Goal: Information Seeking & Learning: Compare options

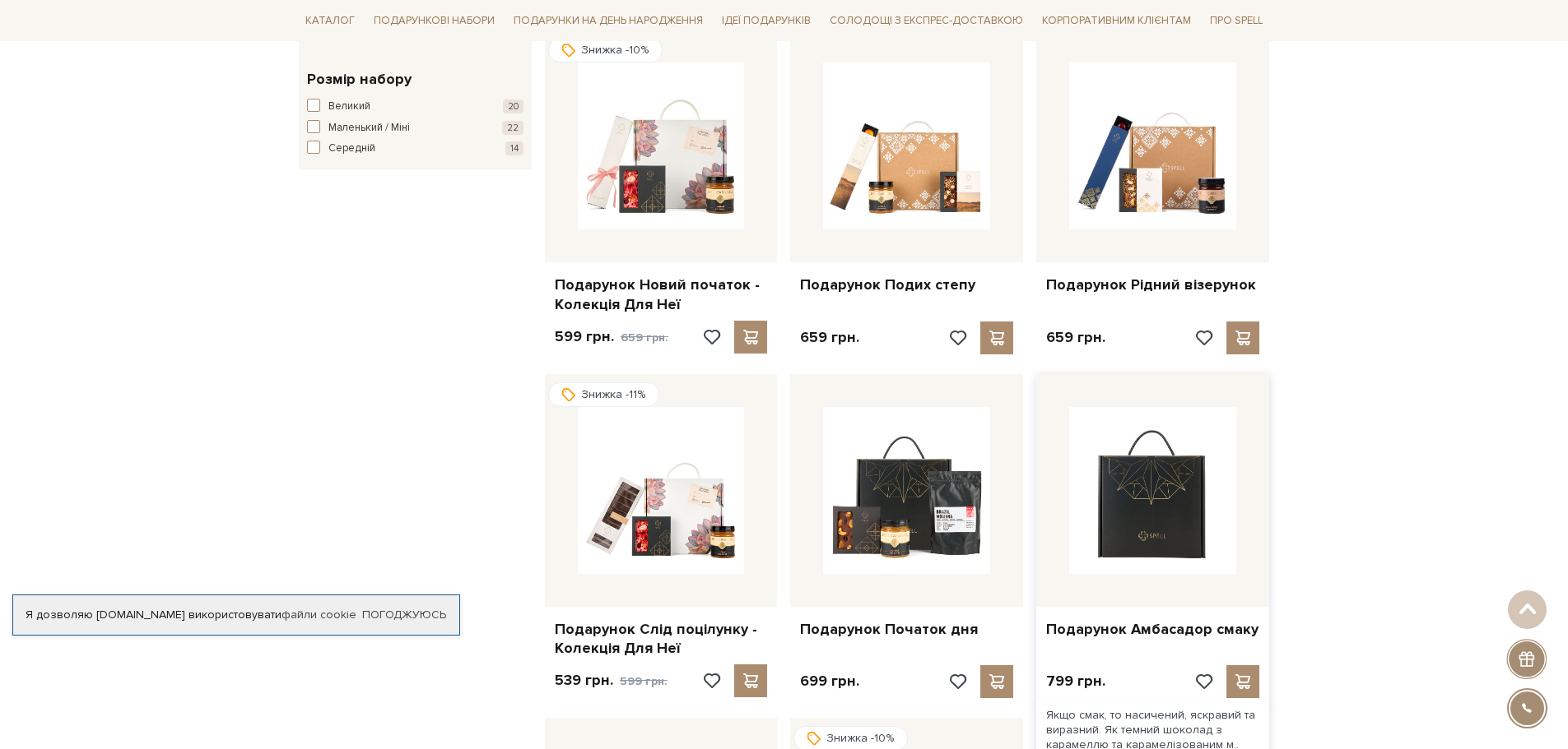
scroll to position [987, 0]
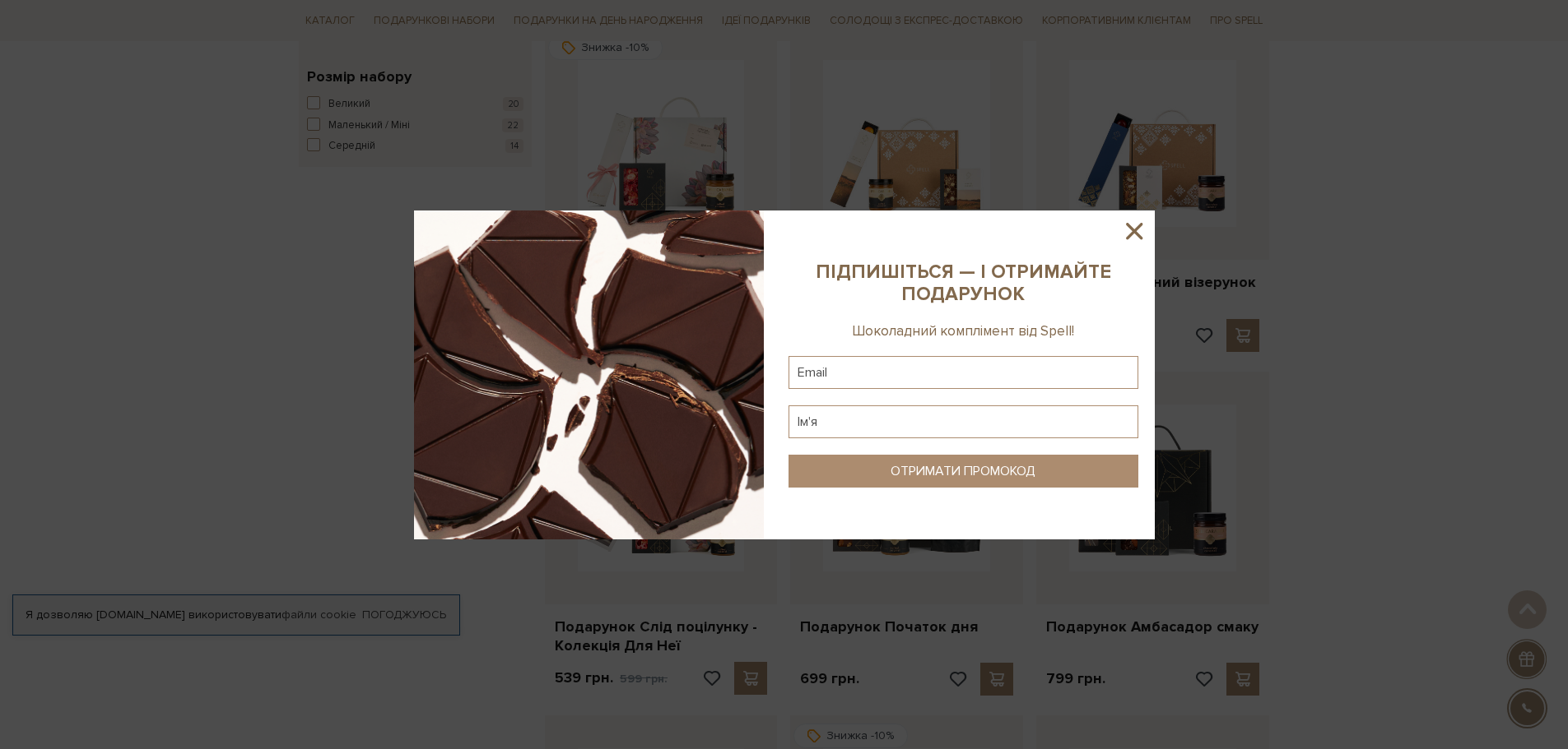
click at [1132, 228] on icon at bounding box center [1134, 231] width 17 height 17
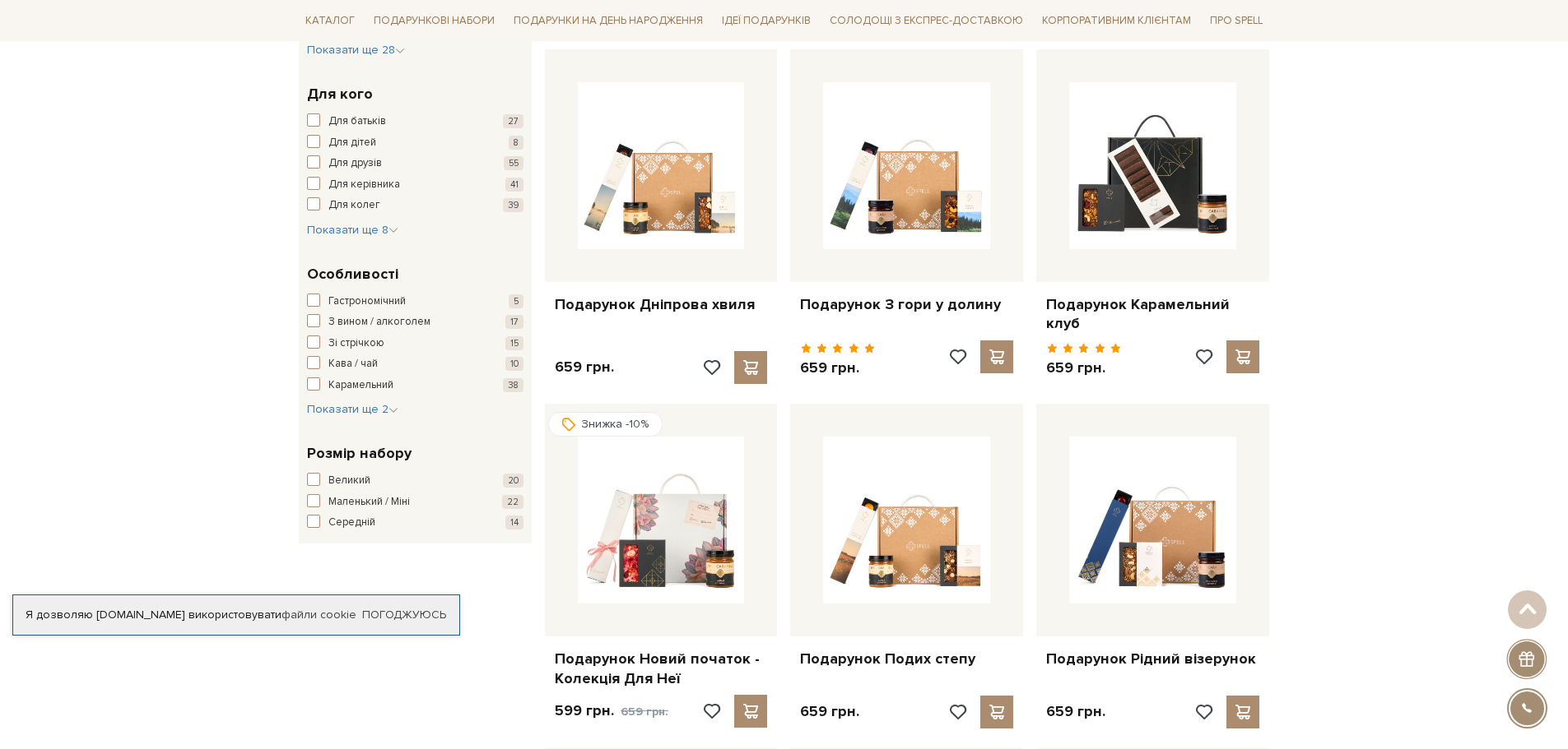
scroll to position [246, 0]
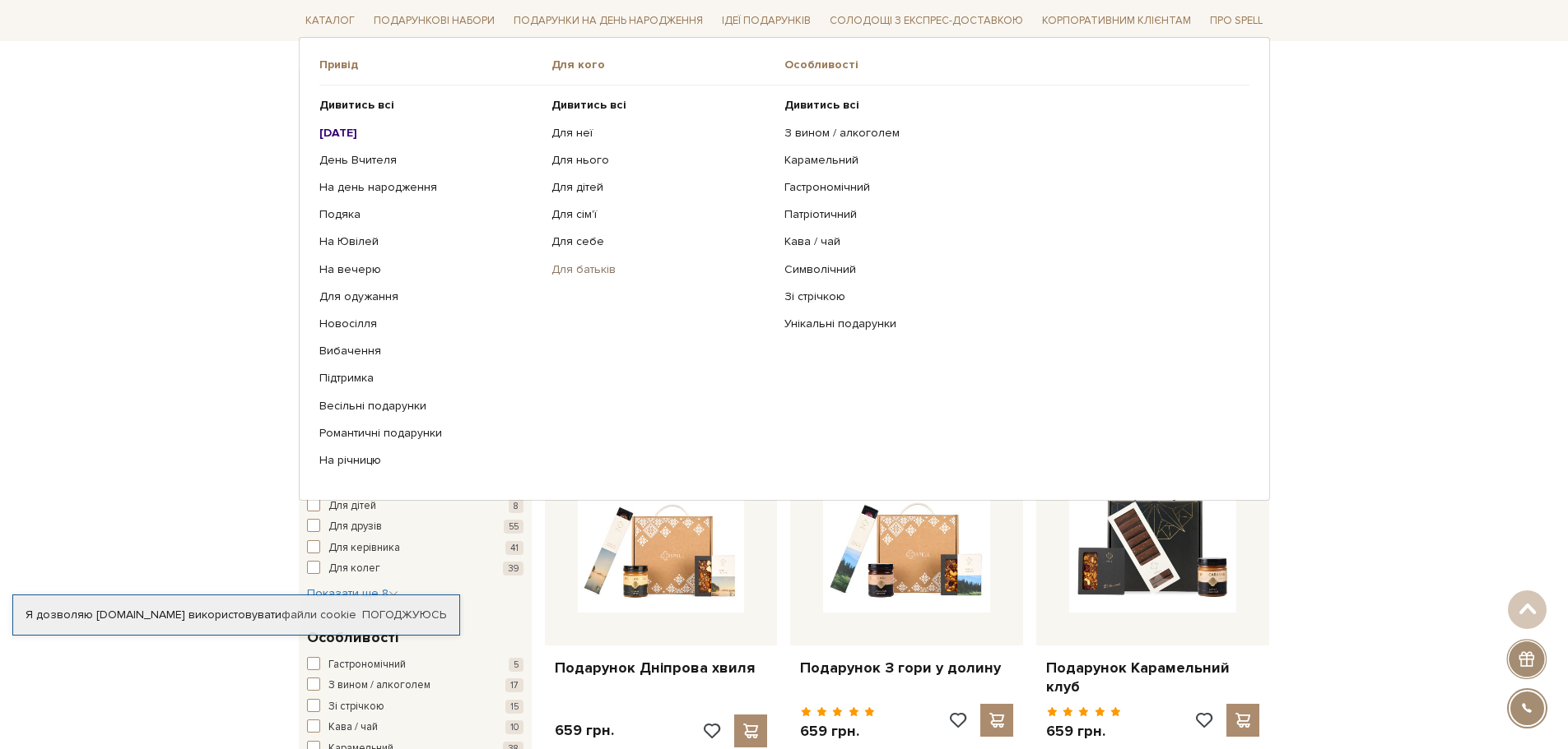
click at [601, 268] on link "Для батьків" at bounding box center [662, 268] width 220 height 15
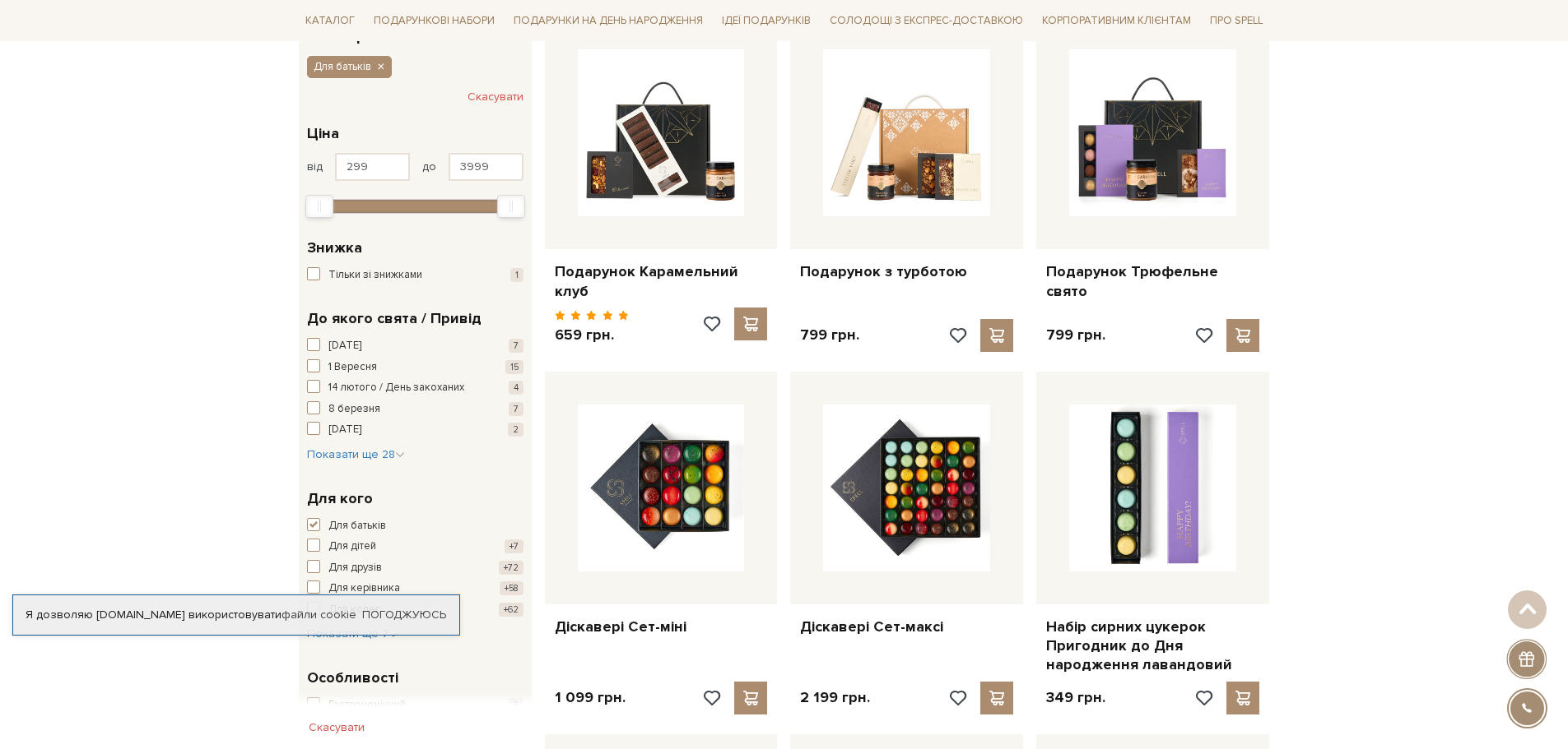
scroll to position [329, 0]
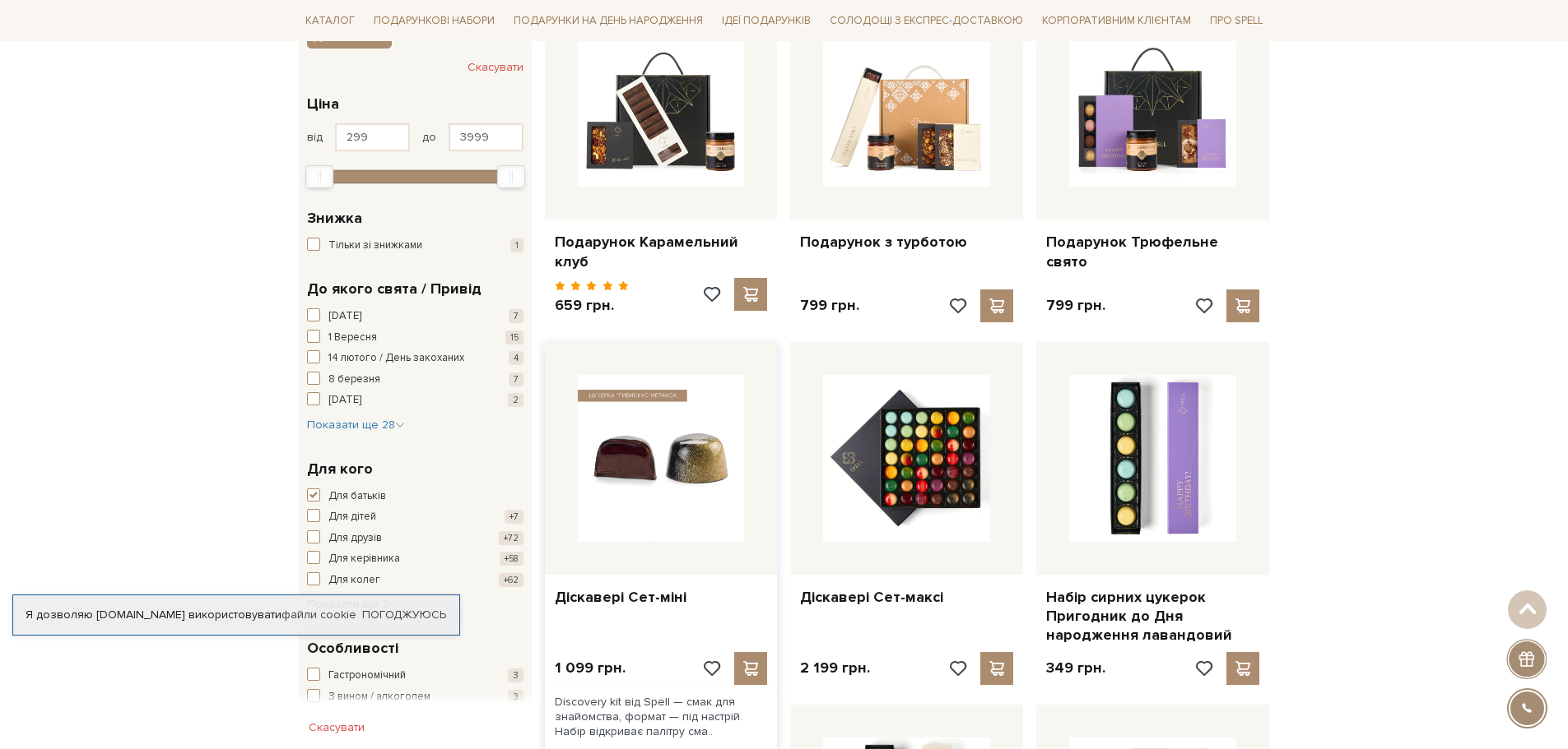
click at [721, 468] on img at bounding box center [661, 458] width 167 height 167
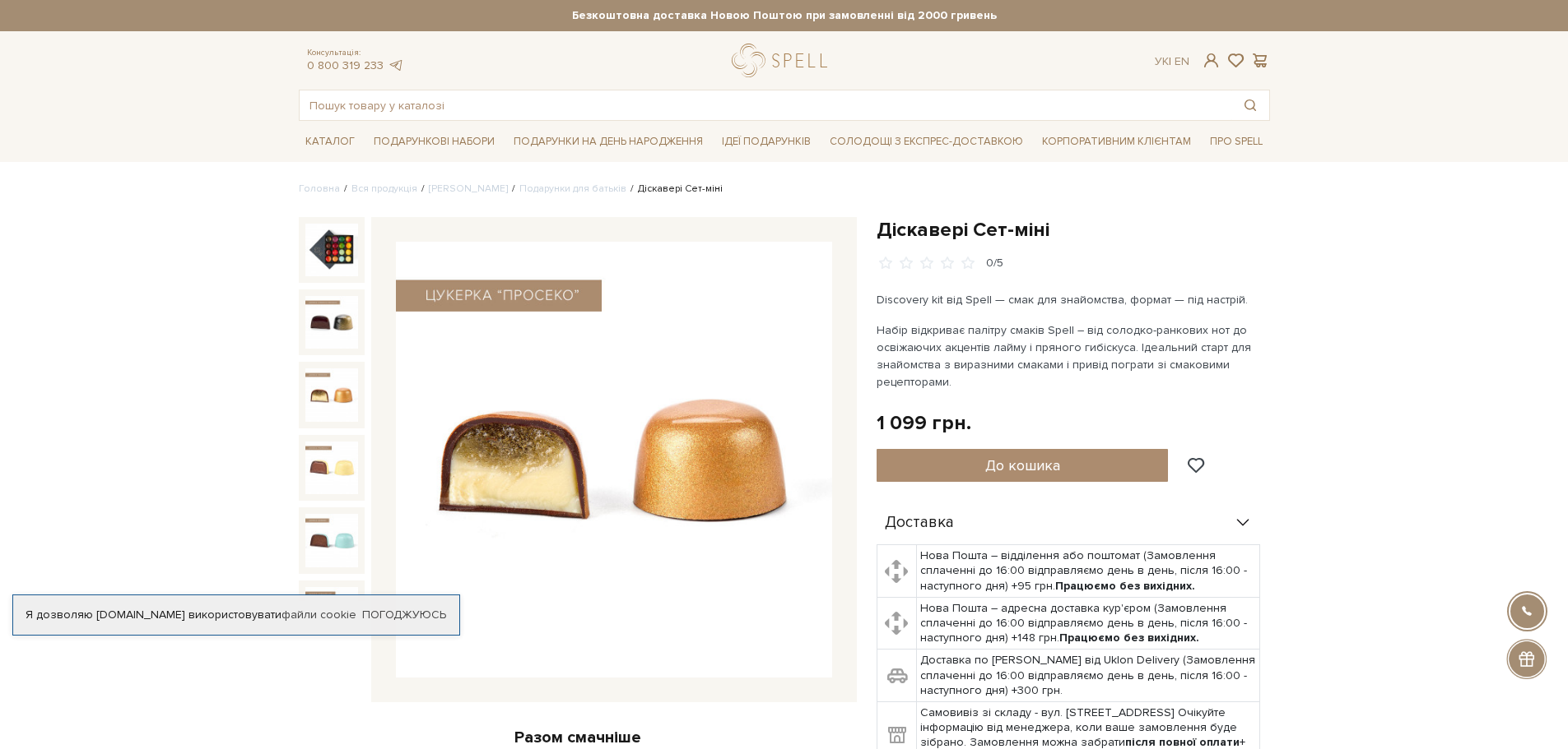
click at [333, 413] on img at bounding box center [331, 395] width 52 height 52
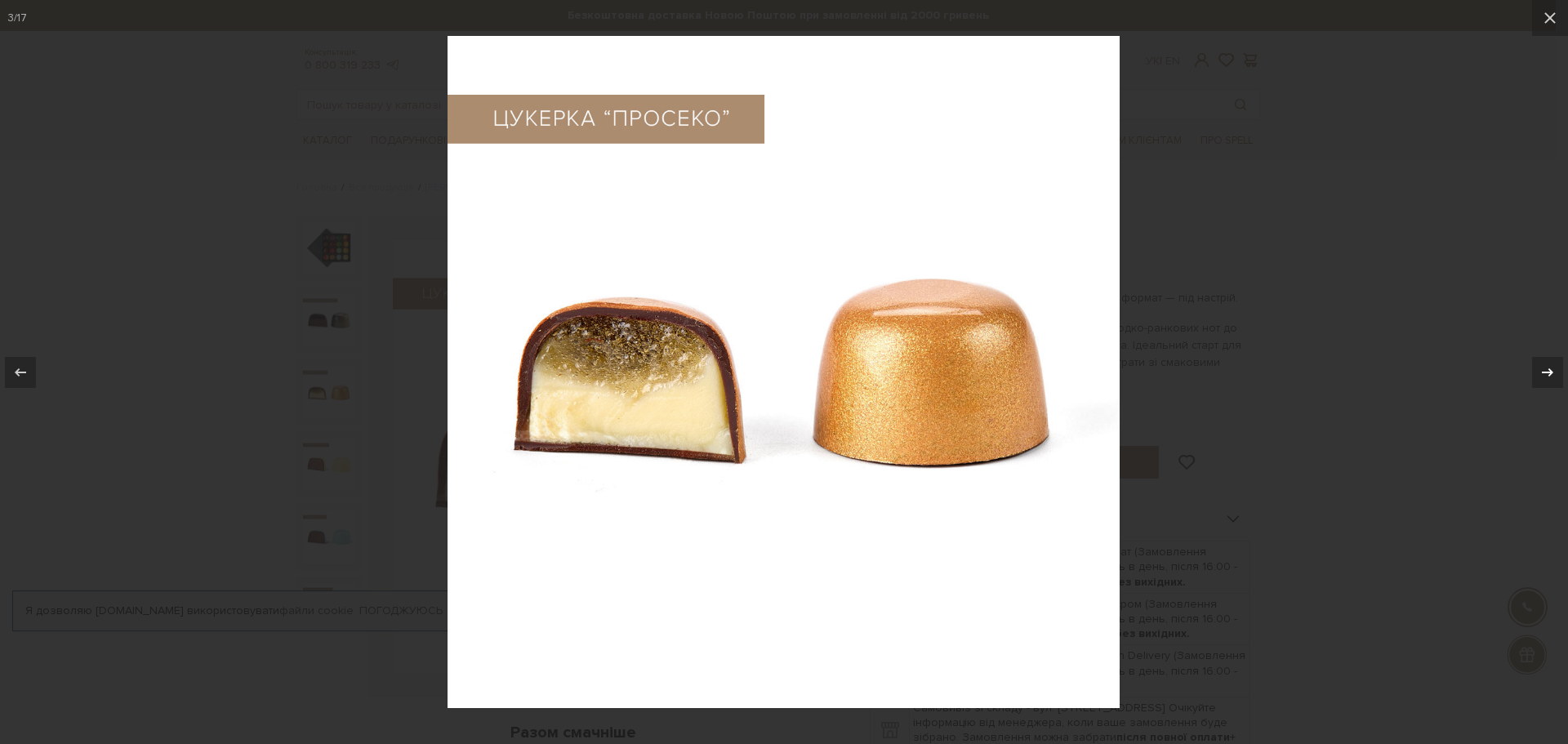
click at [1555, 360] on div at bounding box center [1548, 372] width 31 height 31
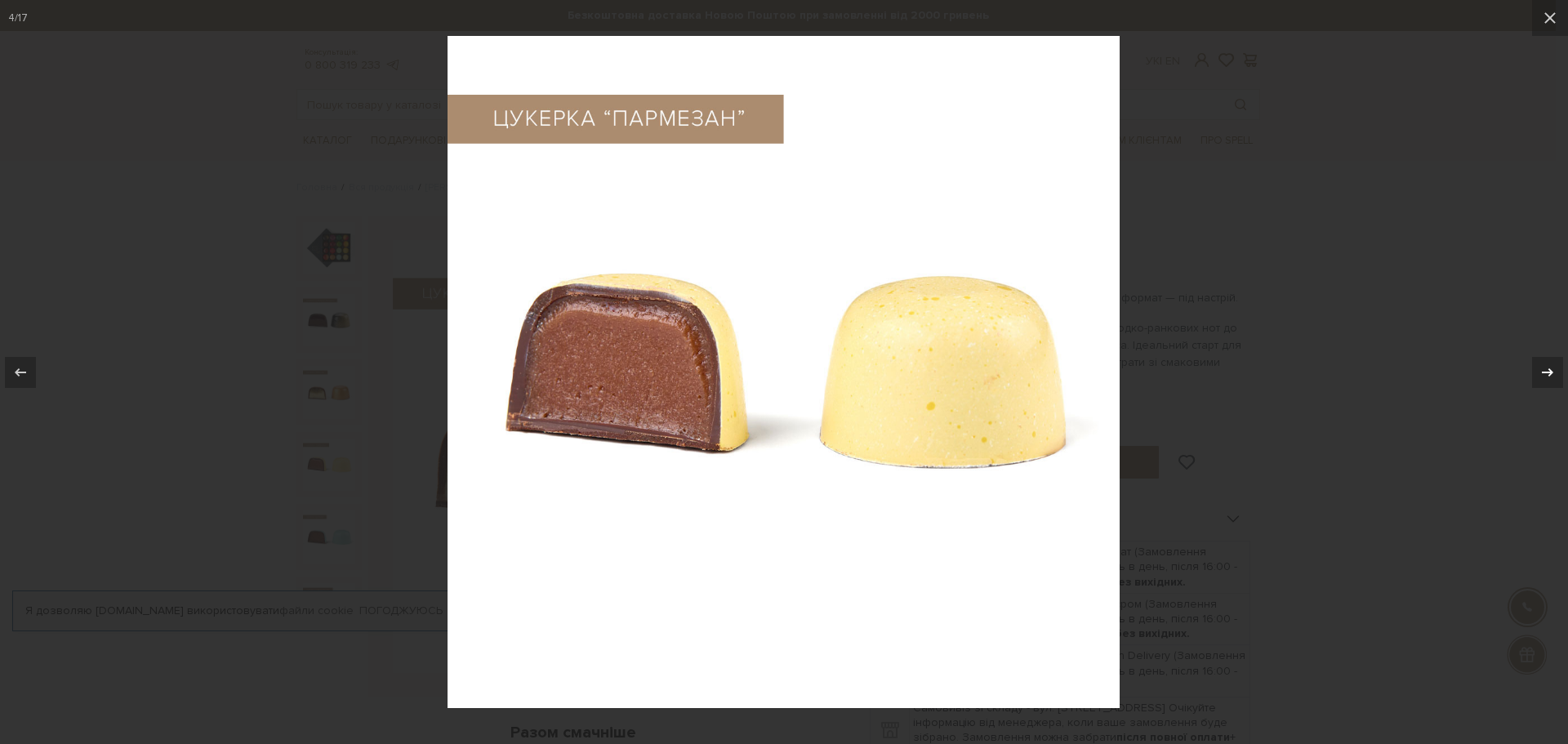
click at [1553, 368] on icon at bounding box center [1547, 372] width 20 height 20
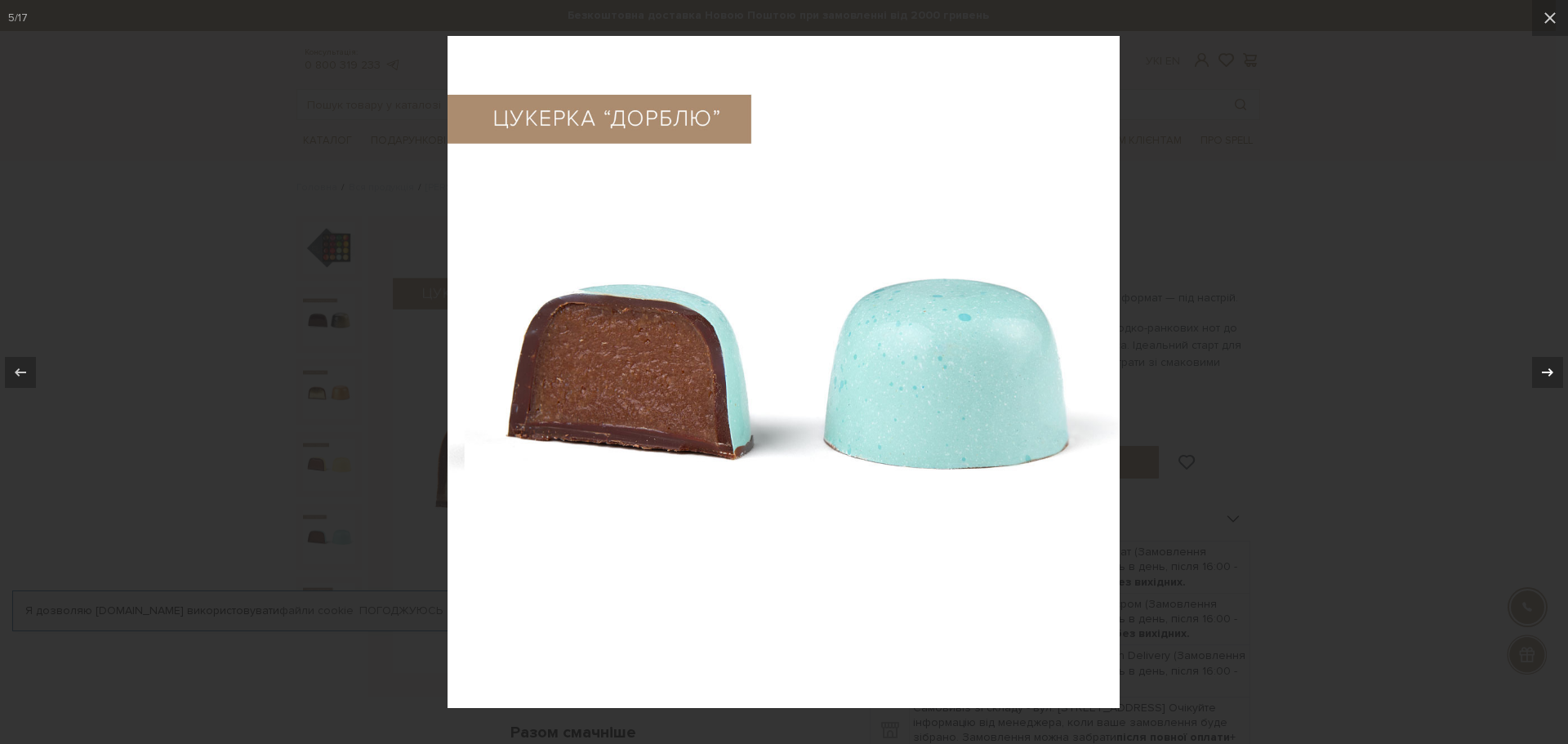
click at [1553, 368] on icon at bounding box center [1547, 372] width 20 height 20
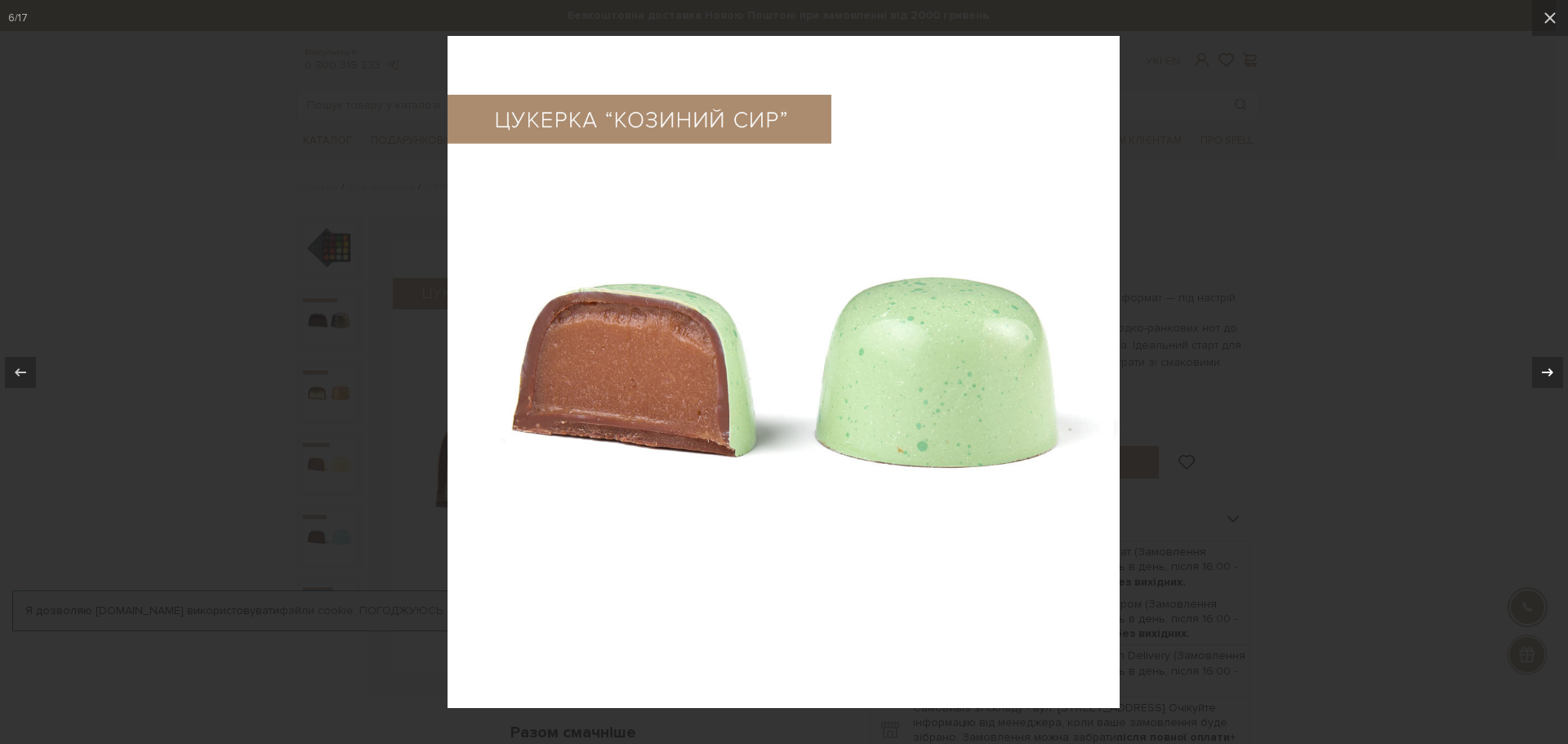
click at [1551, 368] on icon at bounding box center [1547, 372] width 20 height 20
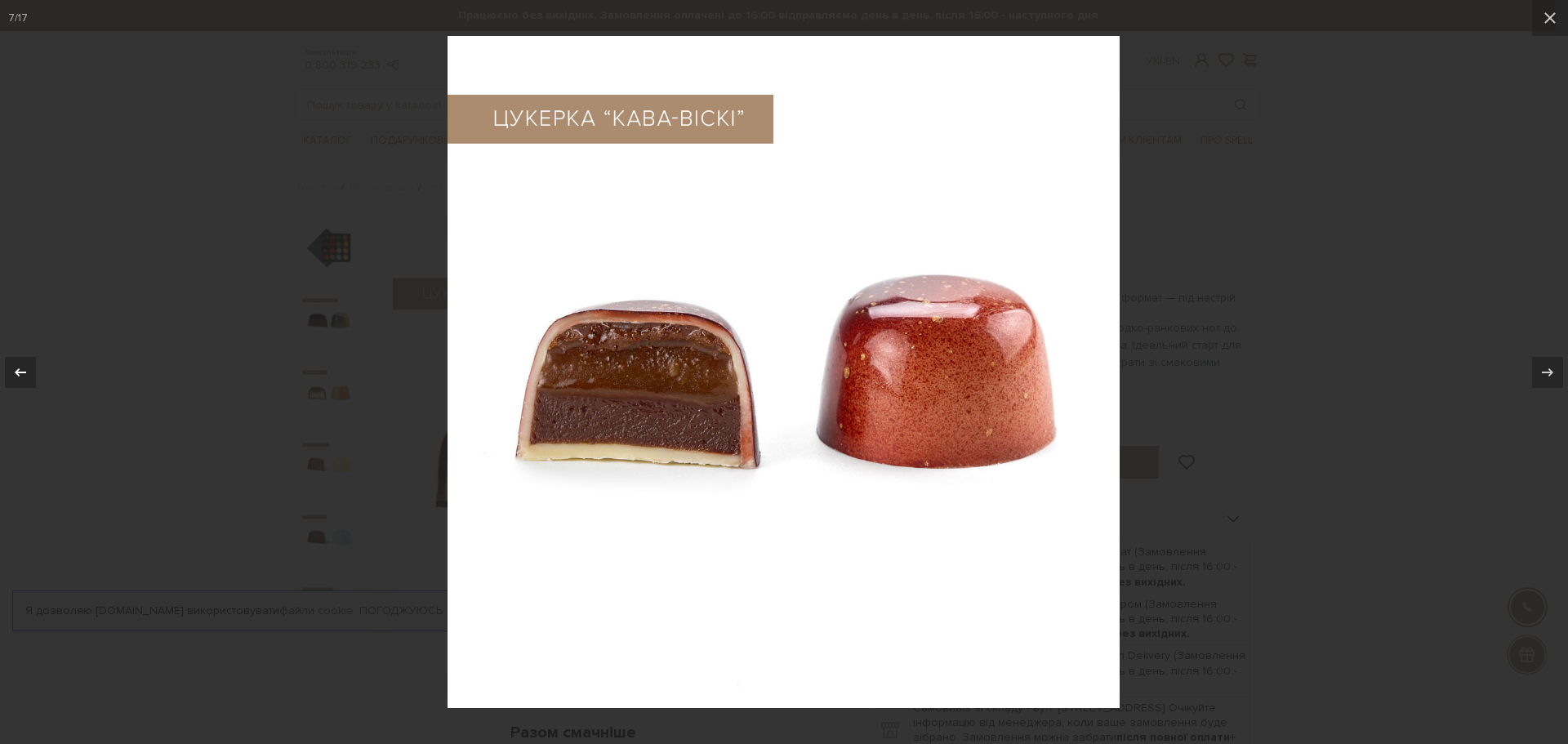
click at [40, 377] on button at bounding box center [29, 372] width 57 height 82
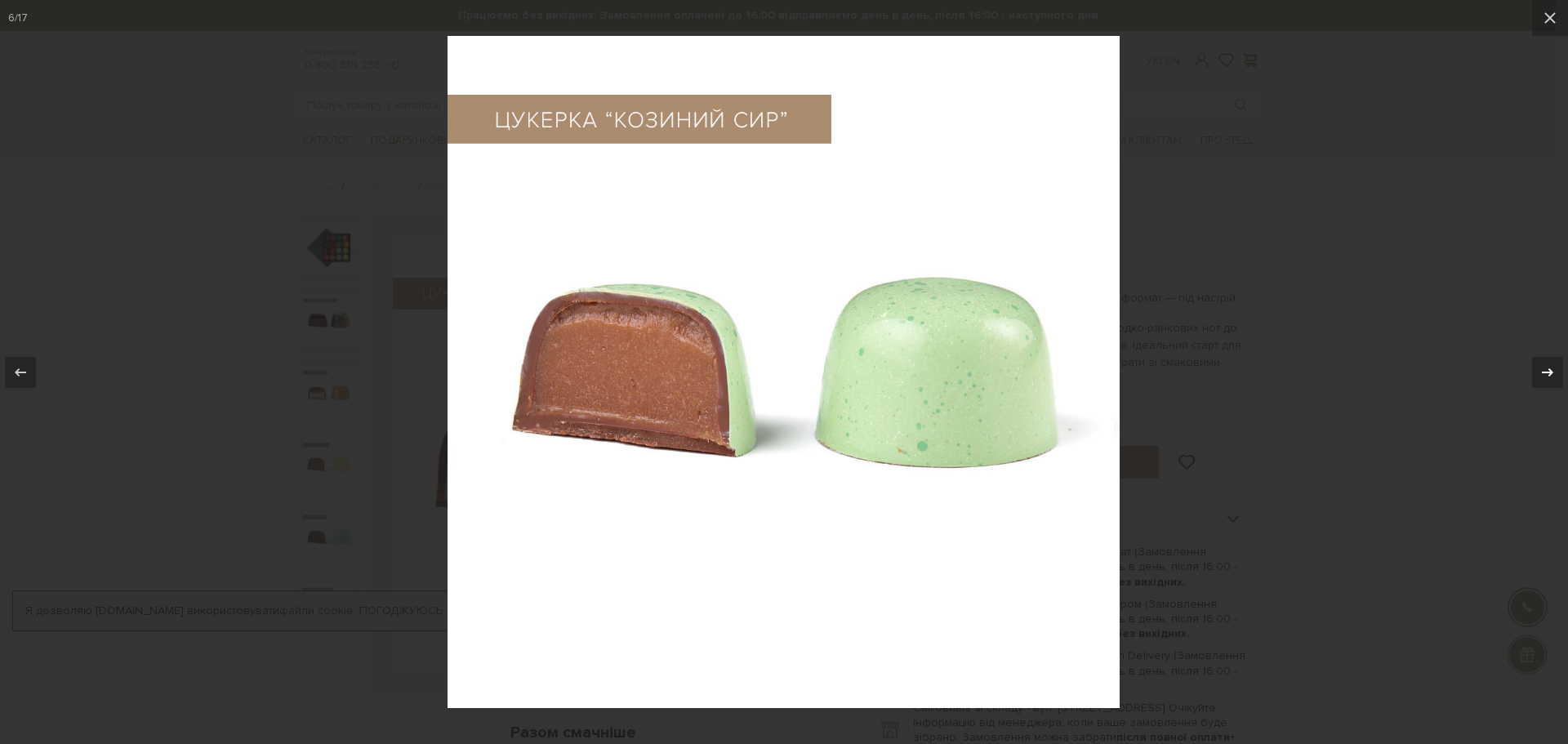
click at [1517, 345] on button at bounding box center [1539, 372] width 57 height 82
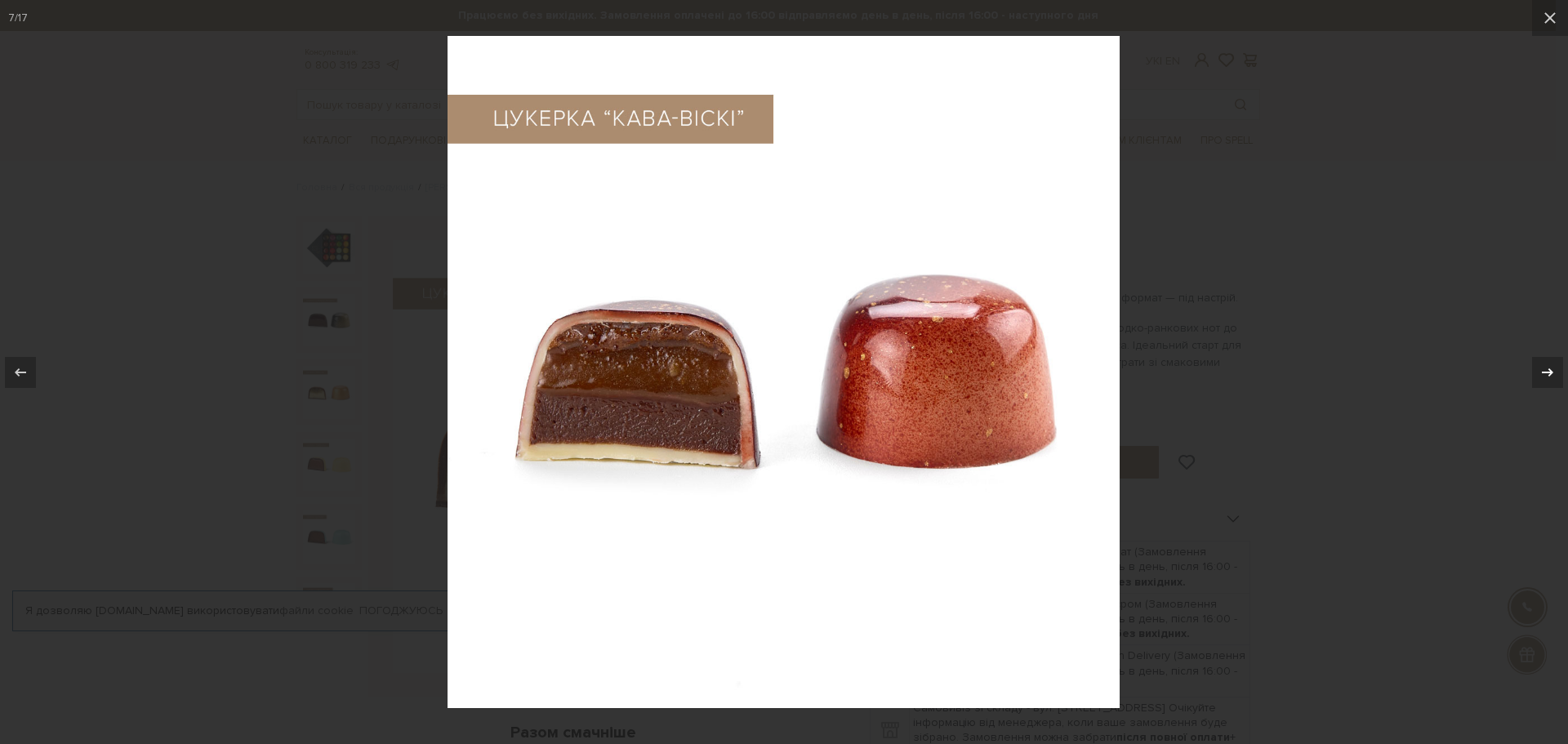
click at [1518, 370] on button at bounding box center [1539, 372] width 57 height 82
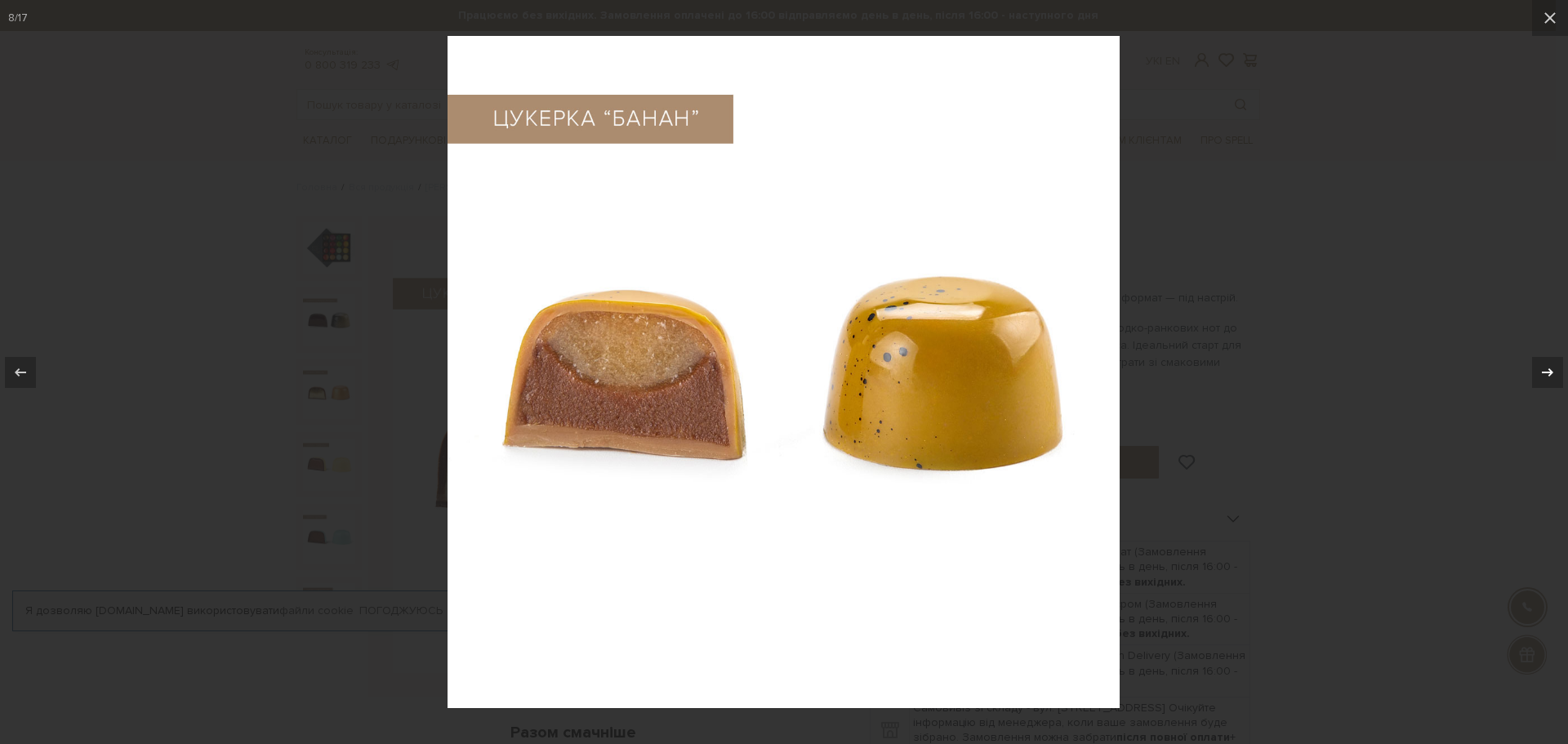
click at [1512, 381] on button at bounding box center [1539, 372] width 57 height 82
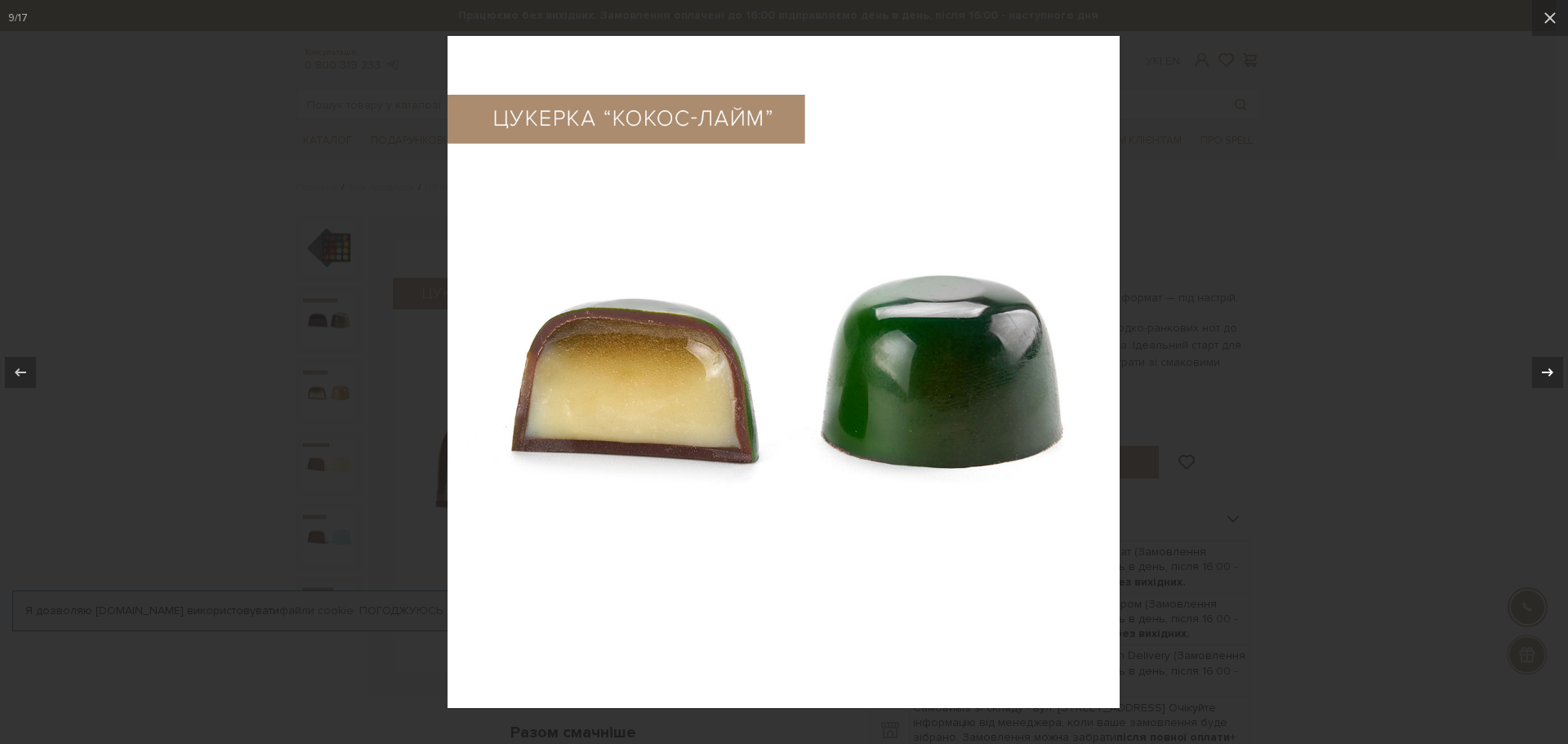
click at [1512, 385] on button at bounding box center [1539, 372] width 57 height 82
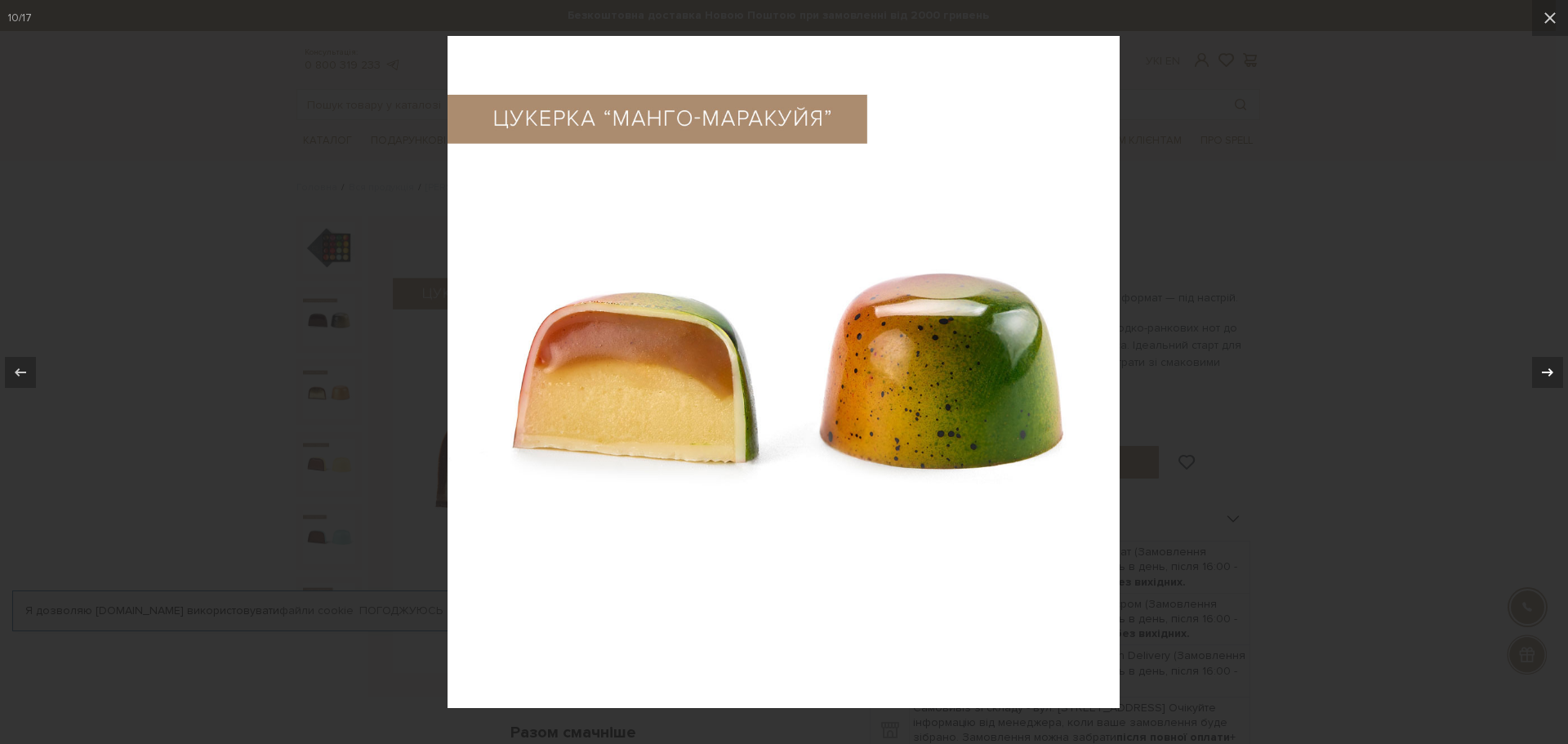
click at [1512, 385] on button at bounding box center [1539, 372] width 57 height 82
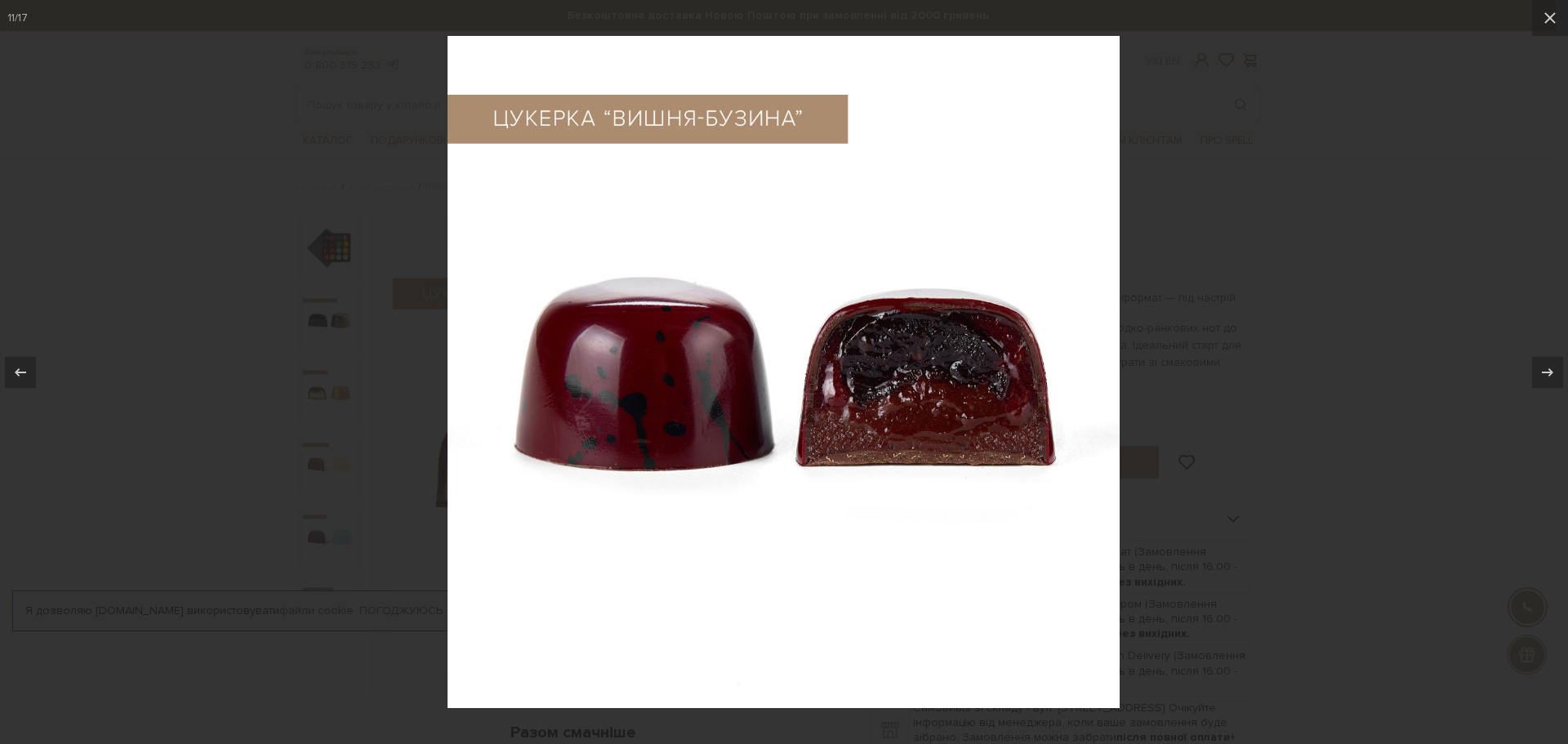
click at [1327, 313] on div at bounding box center [784, 372] width 1568 height 744
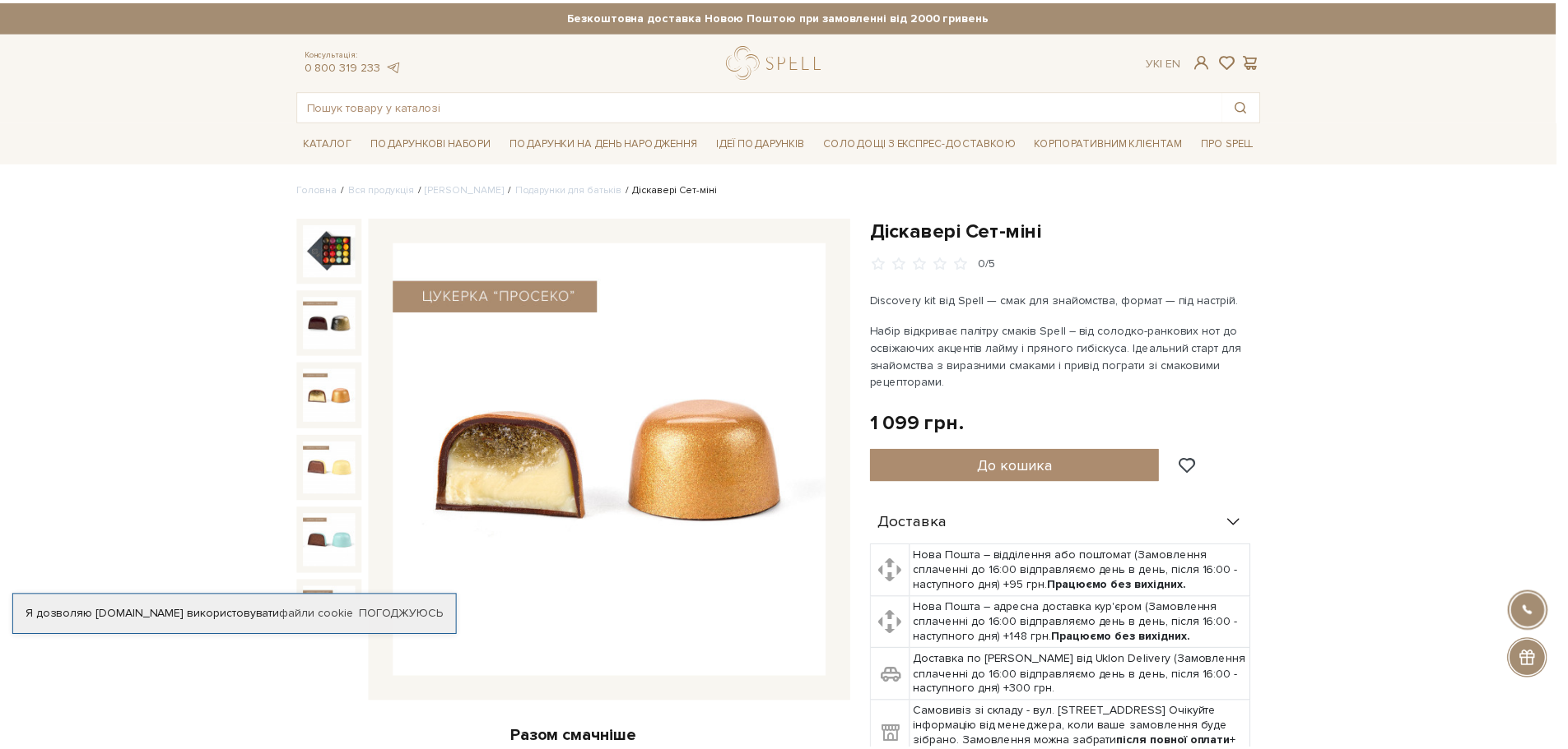
scroll to position [538, 0]
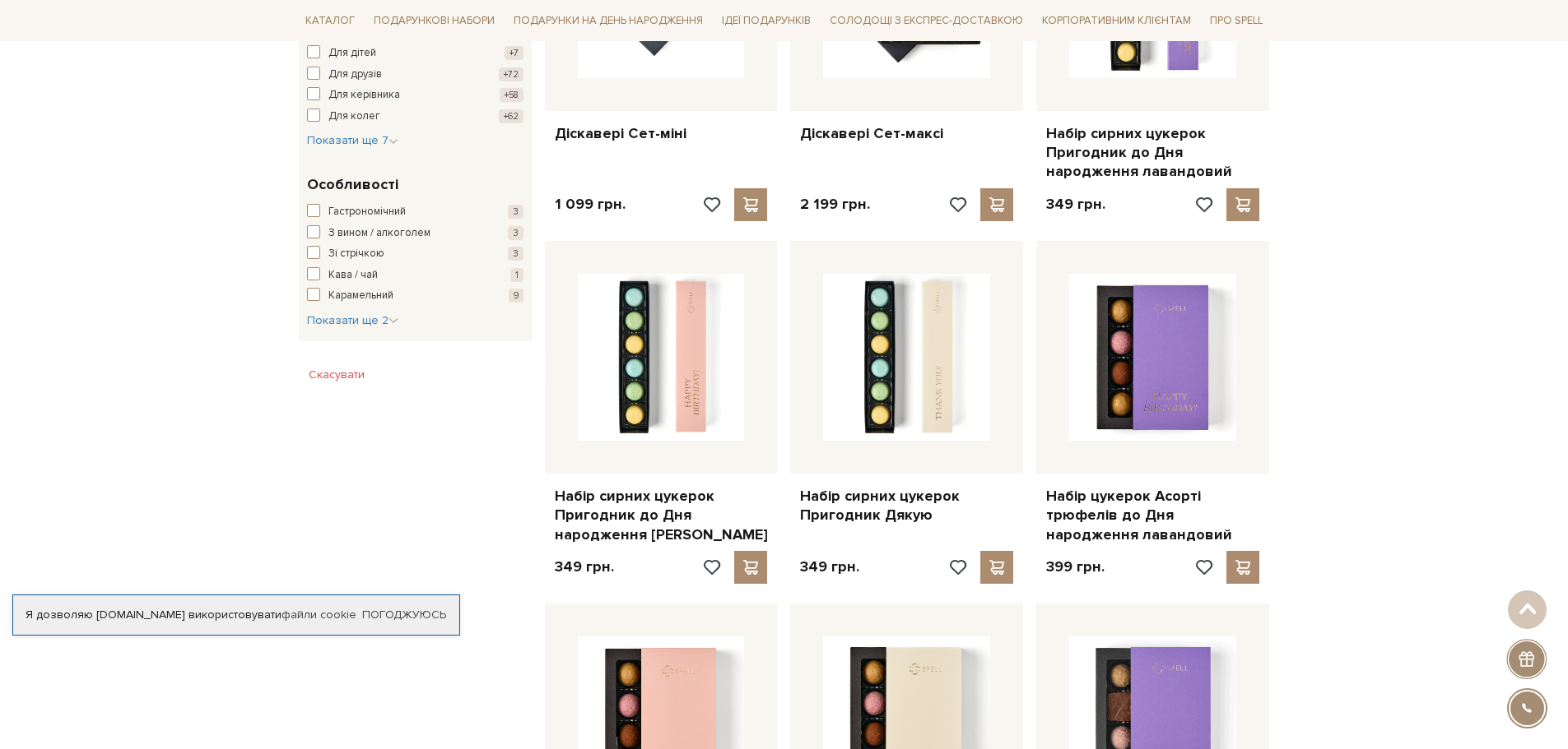
scroll to position [400, 0]
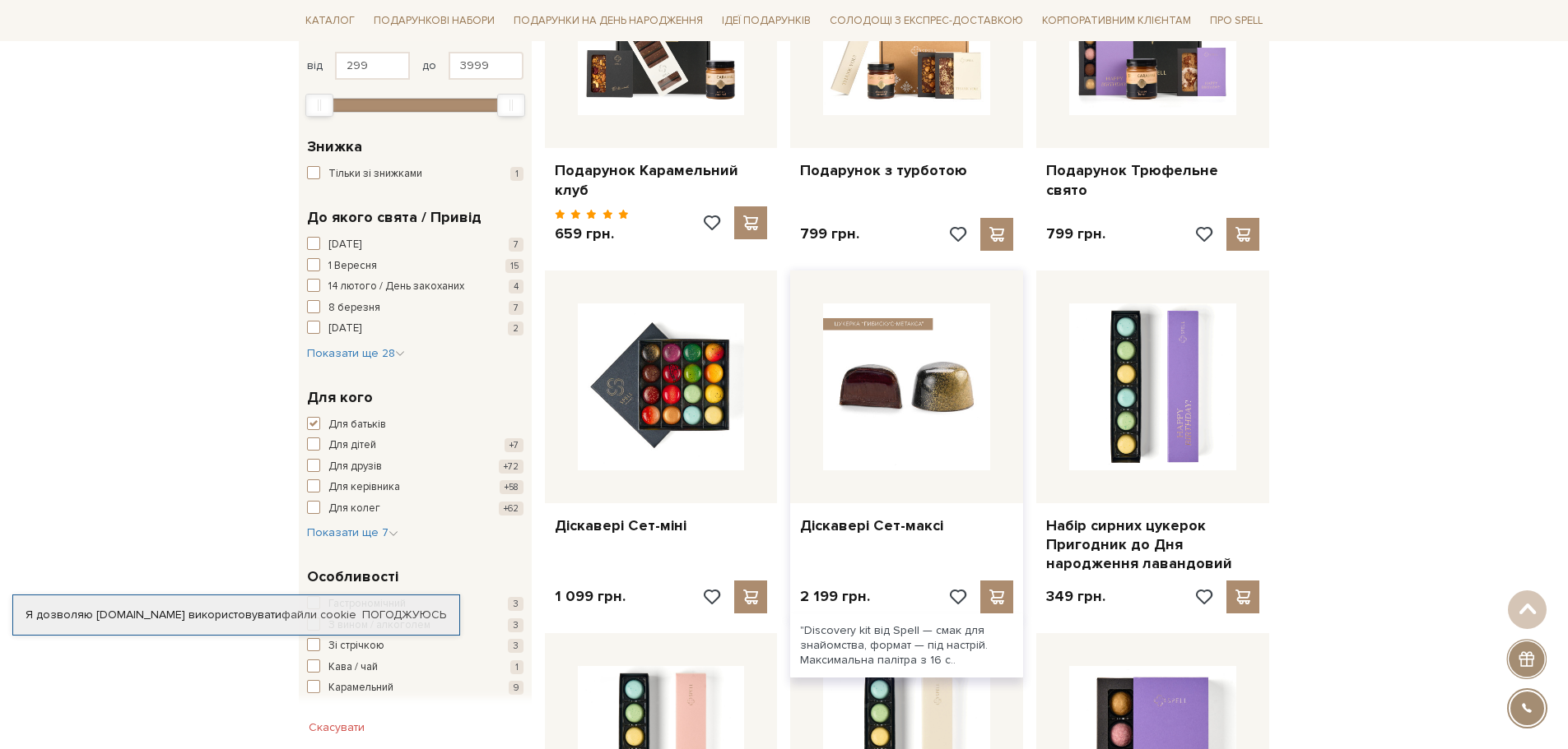
click at [936, 395] on img at bounding box center [906, 386] width 167 height 167
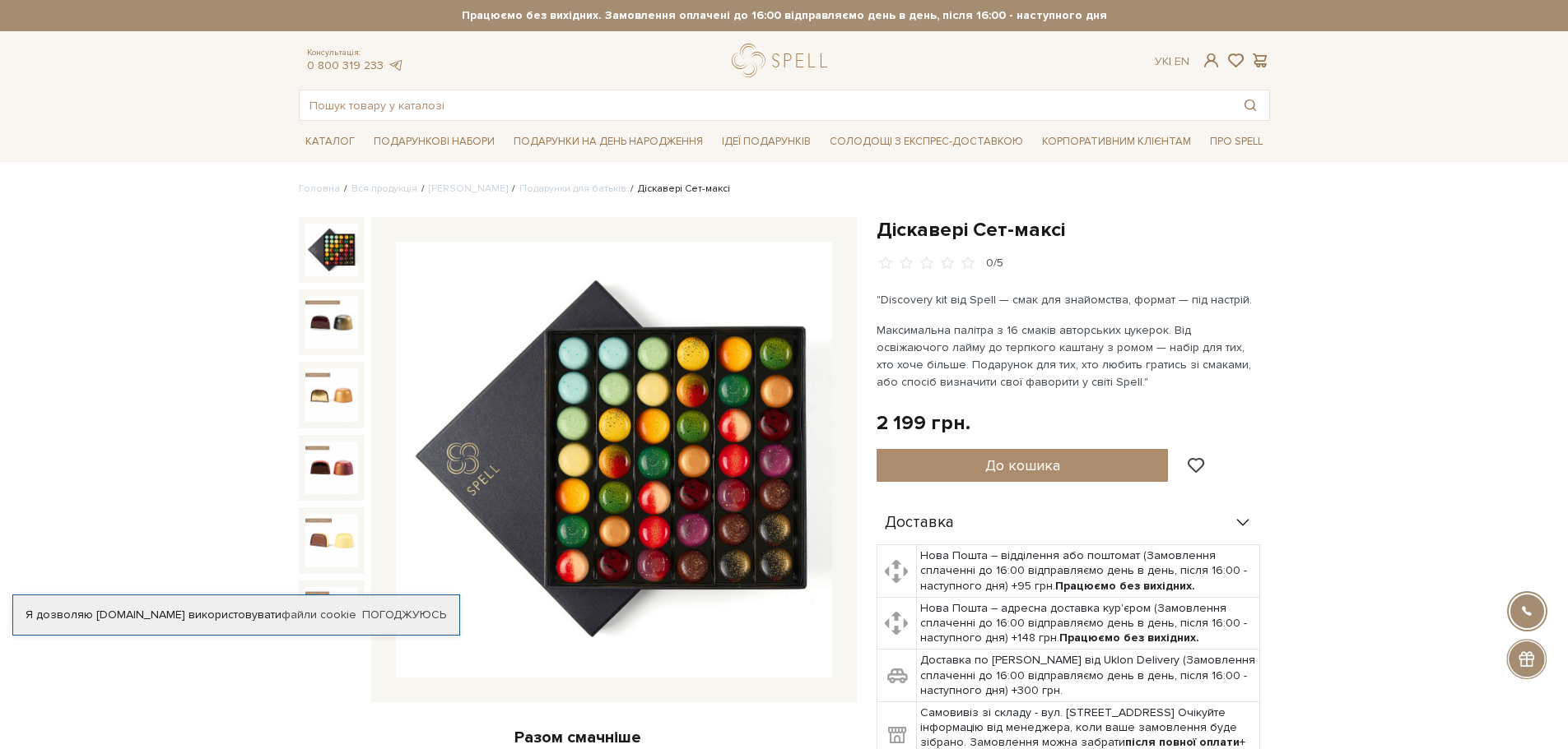
click at [313, 260] on img at bounding box center [331, 250] width 52 height 52
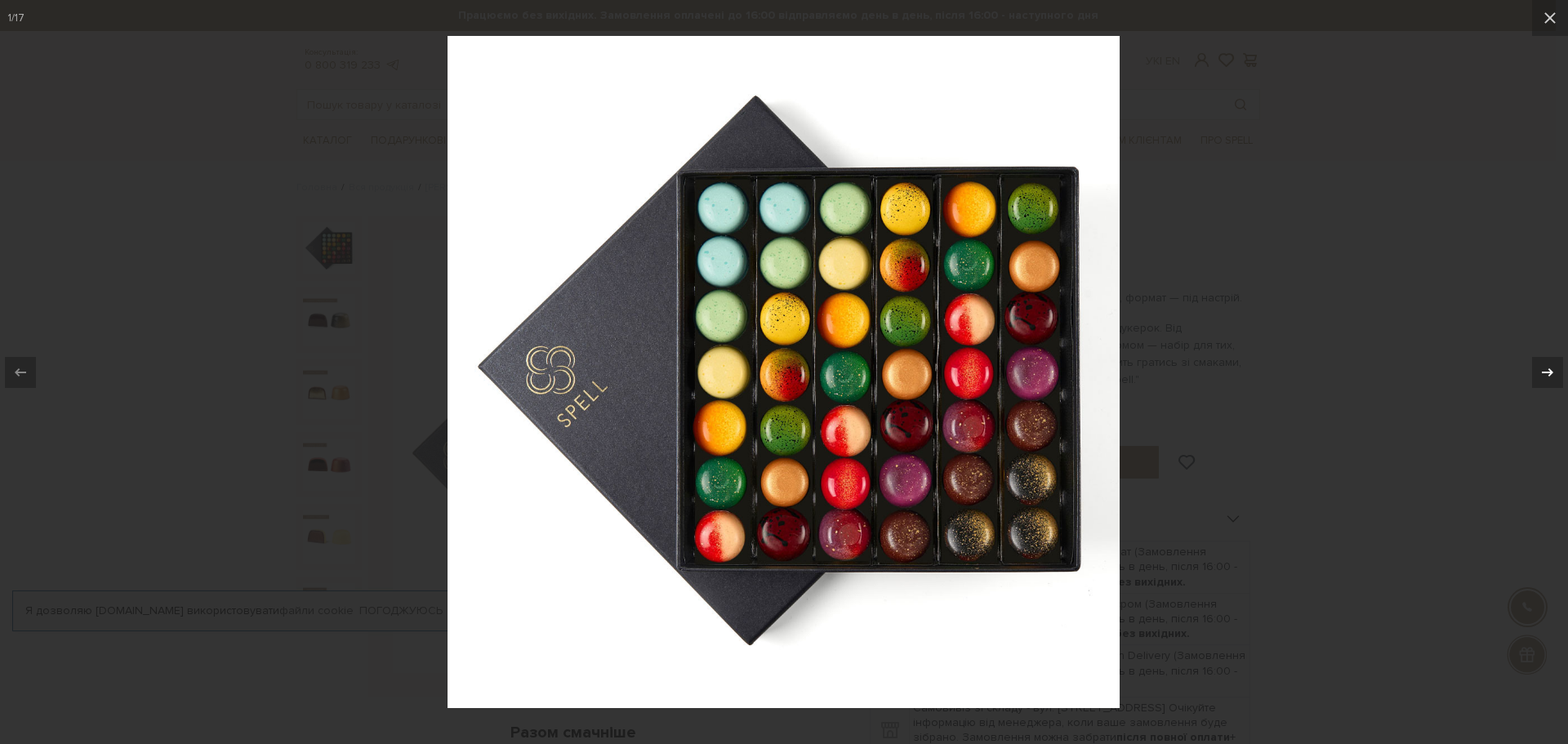
click at [1555, 362] on div at bounding box center [1548, 372] width 31 height 31
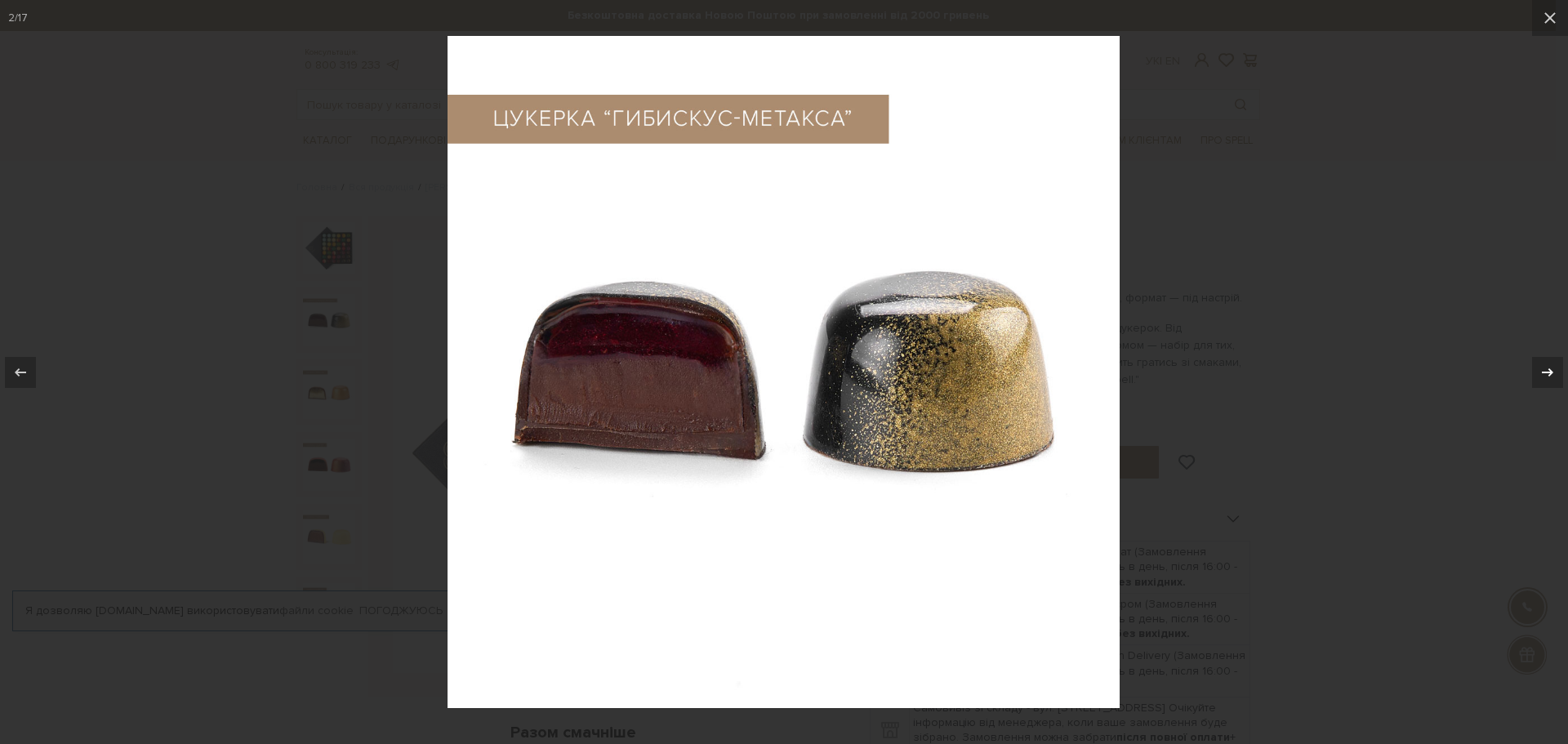
click at [1555, 362] on div at bounding box center [1548, 372] width 31 height 31
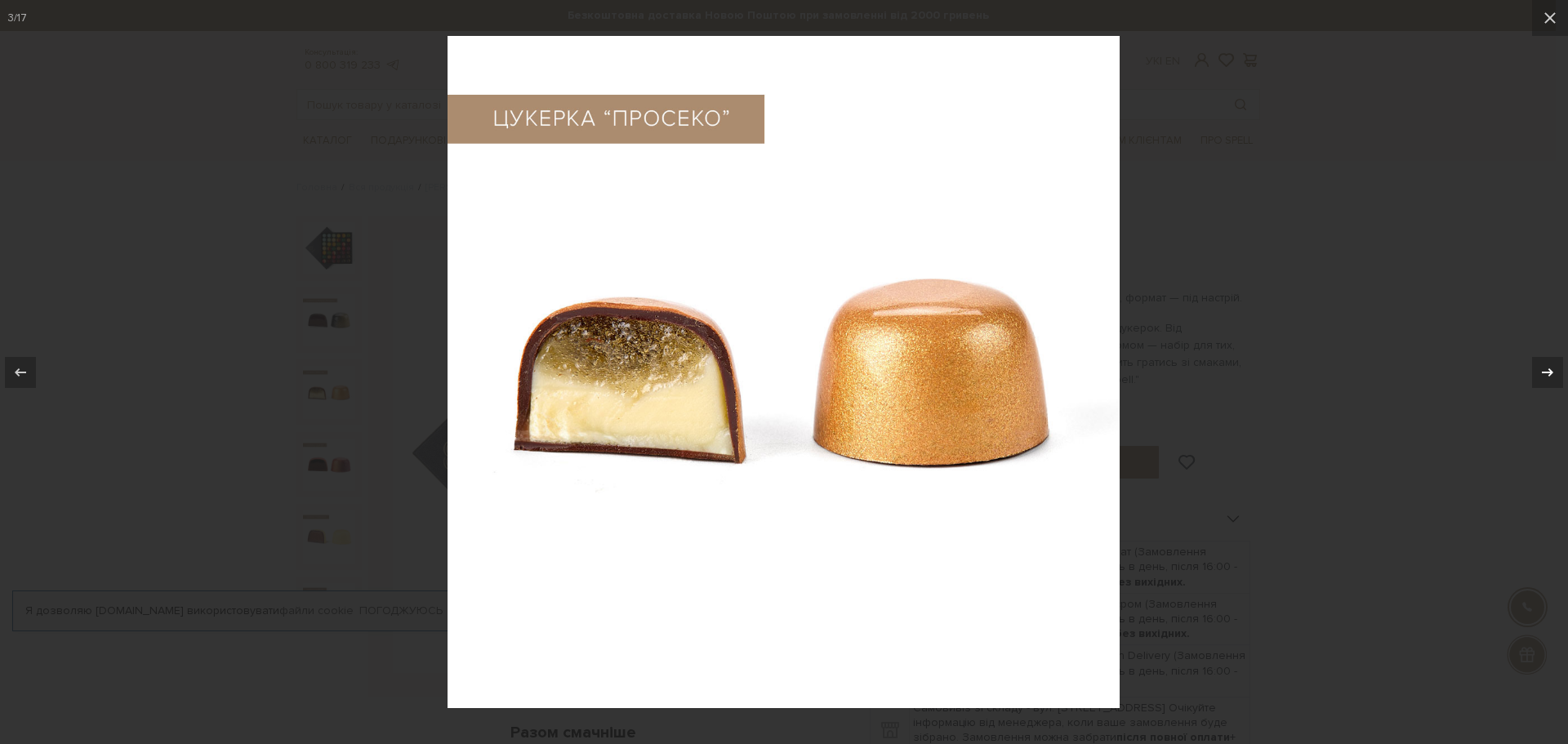
click at [1555, 362] on div at bounding box center [1548, 372] width 31 height 31
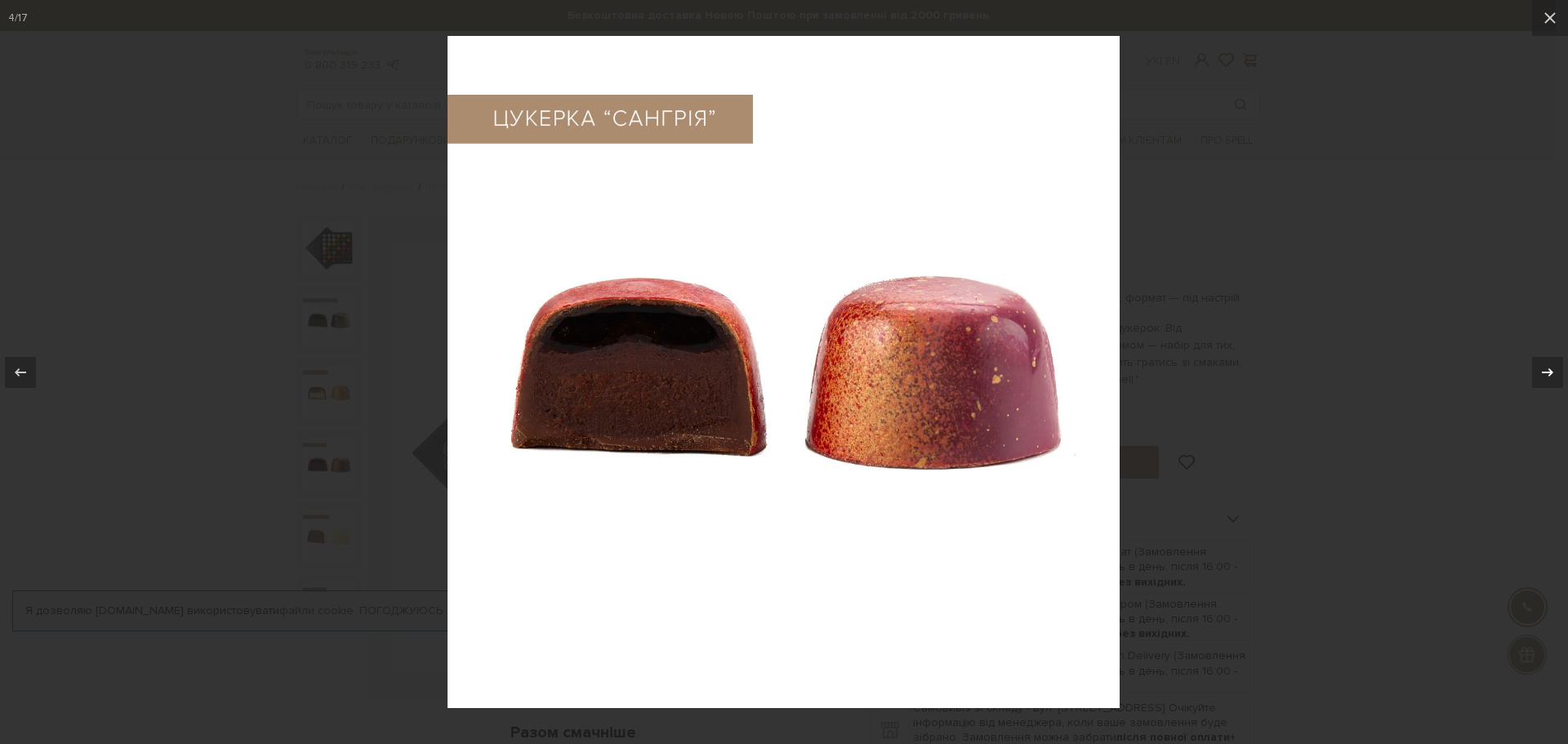
click at [1555, 362] on div at bounding box center [1548, 372] width 31 height 31
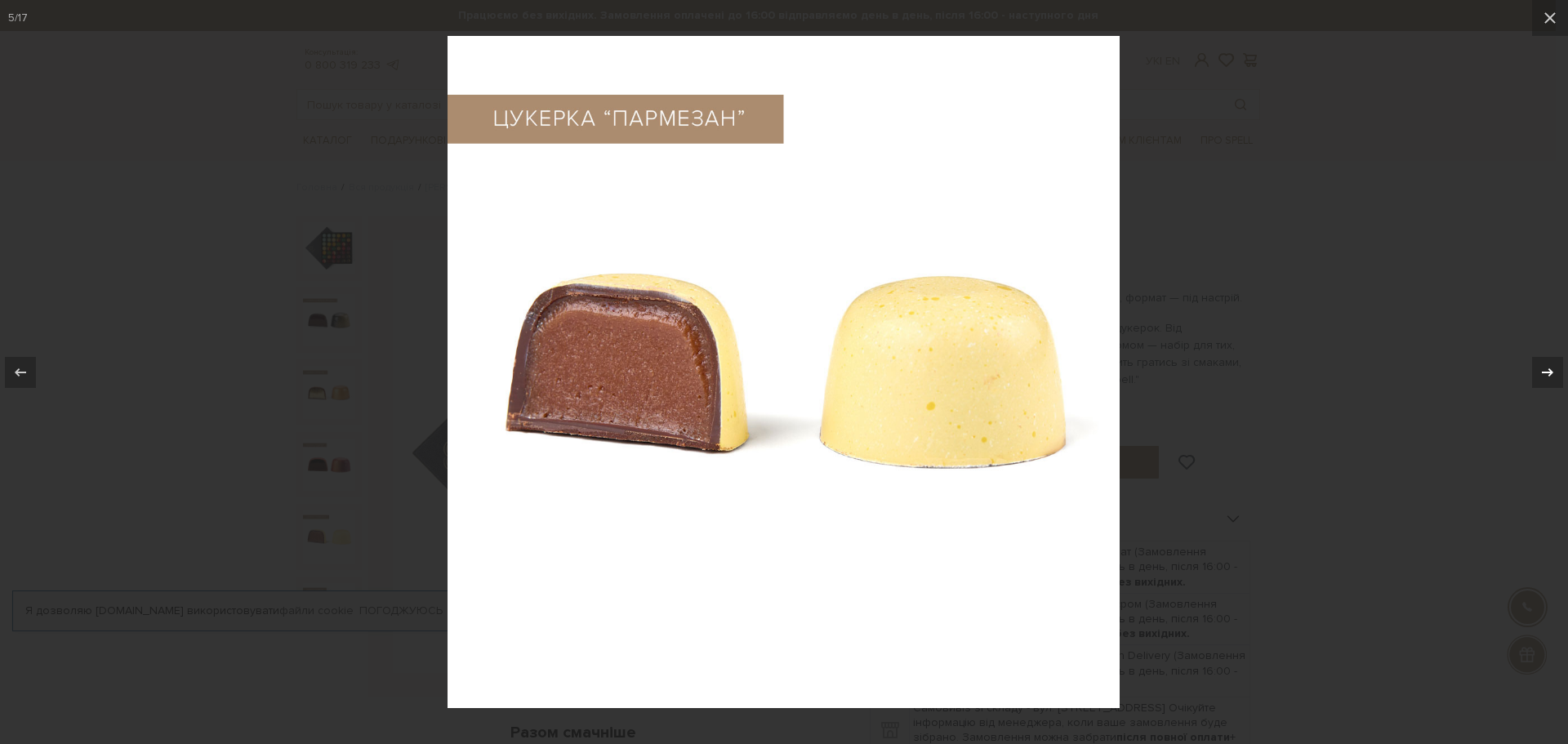
click at [1555, 362] on div at bounding box center [1548, 372] width 31 height 31
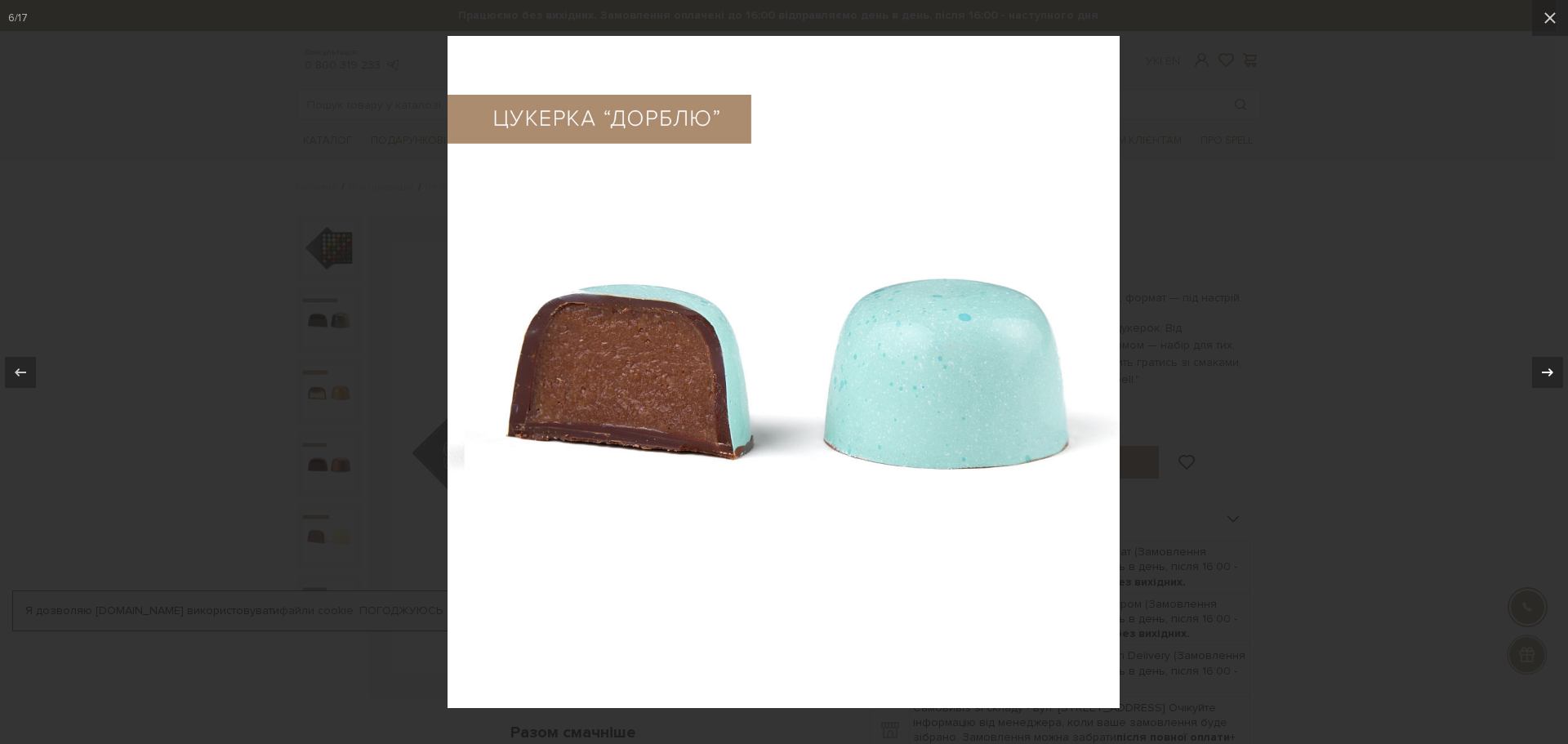
click at [1555, 362] on div at bounding box center [1548, 372] width 31 height 31
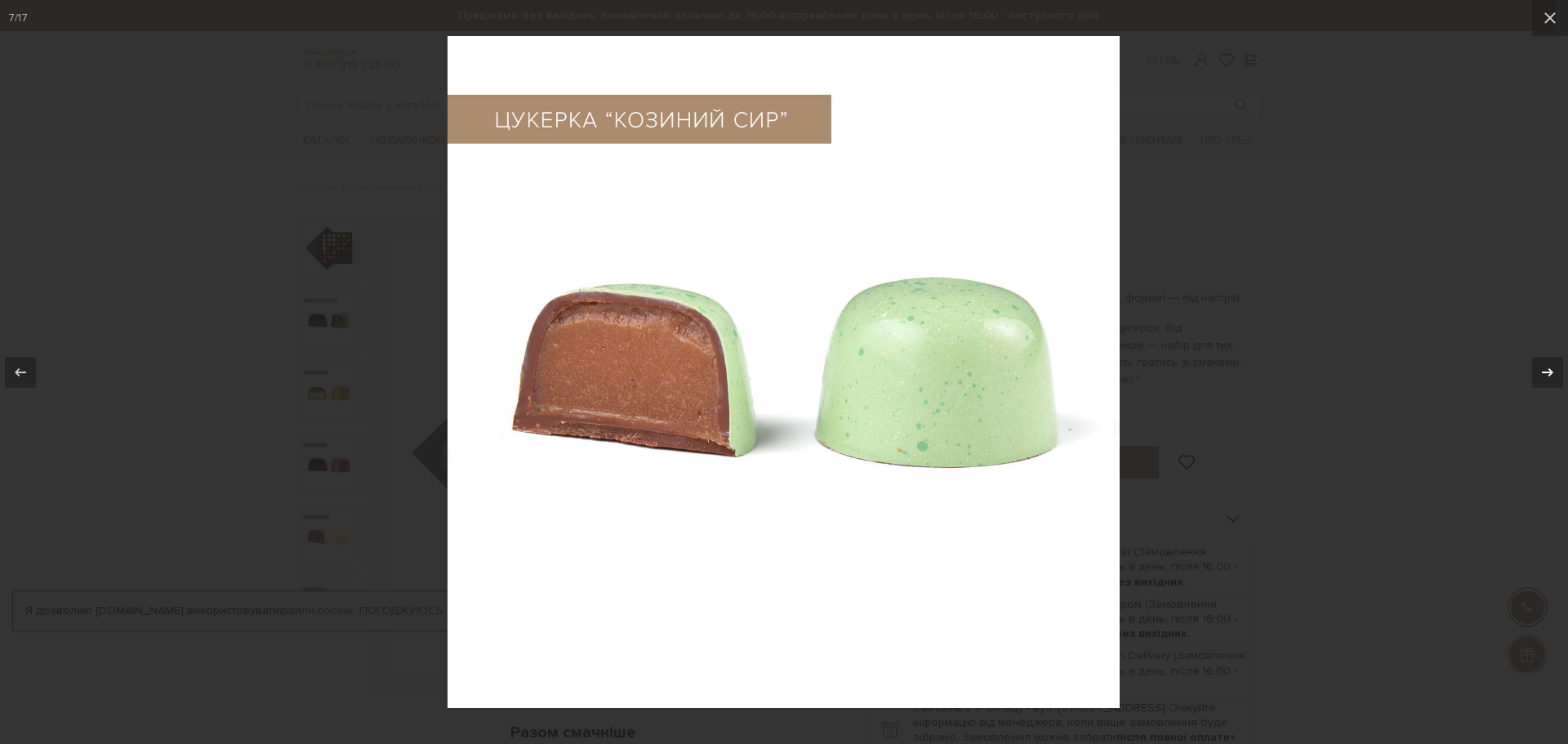
click at [1555, 362] on div at bounding box center [1548, 372] width 31 height 31
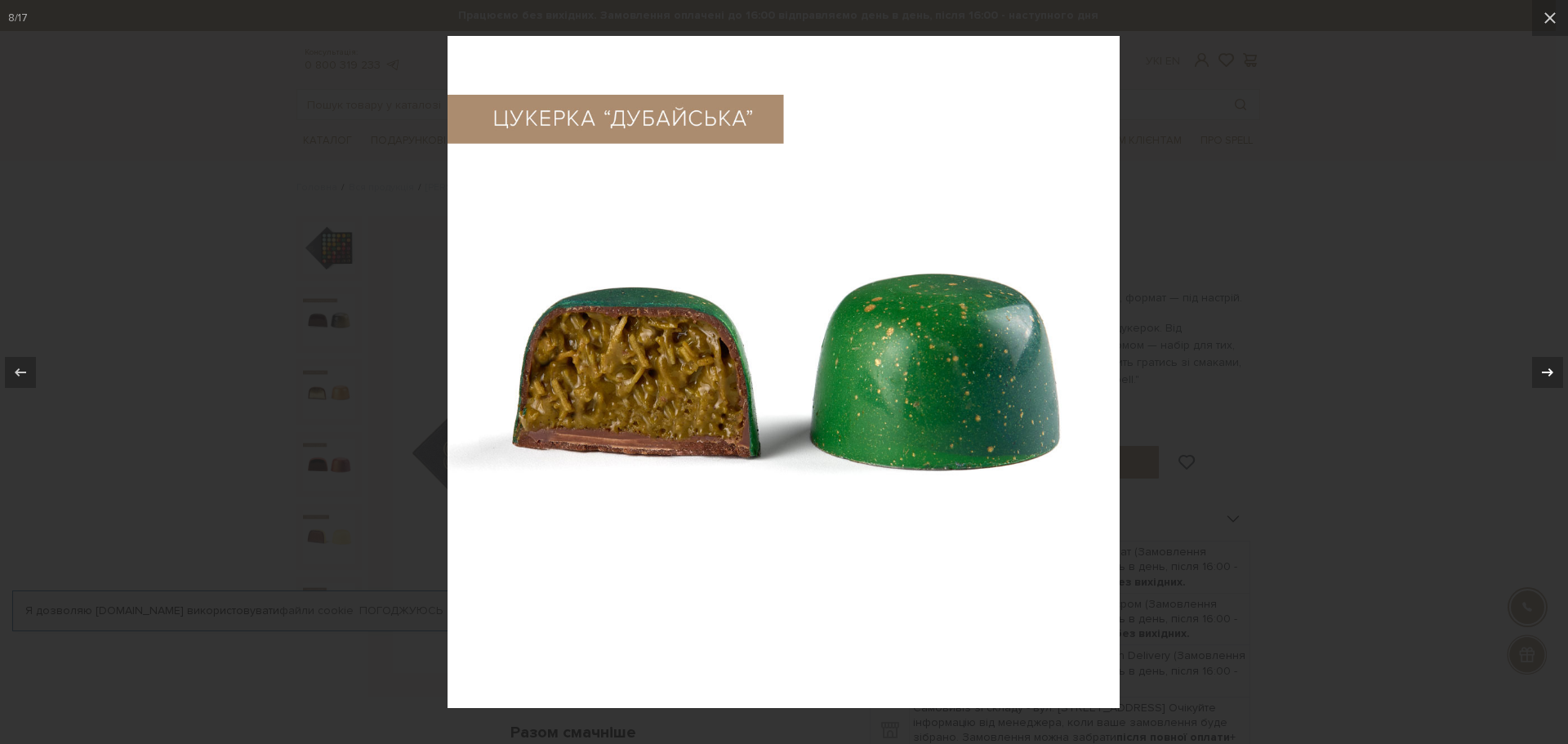
click at [1555, 362] on div at bounding box center [1548, 372] width 31 height 31
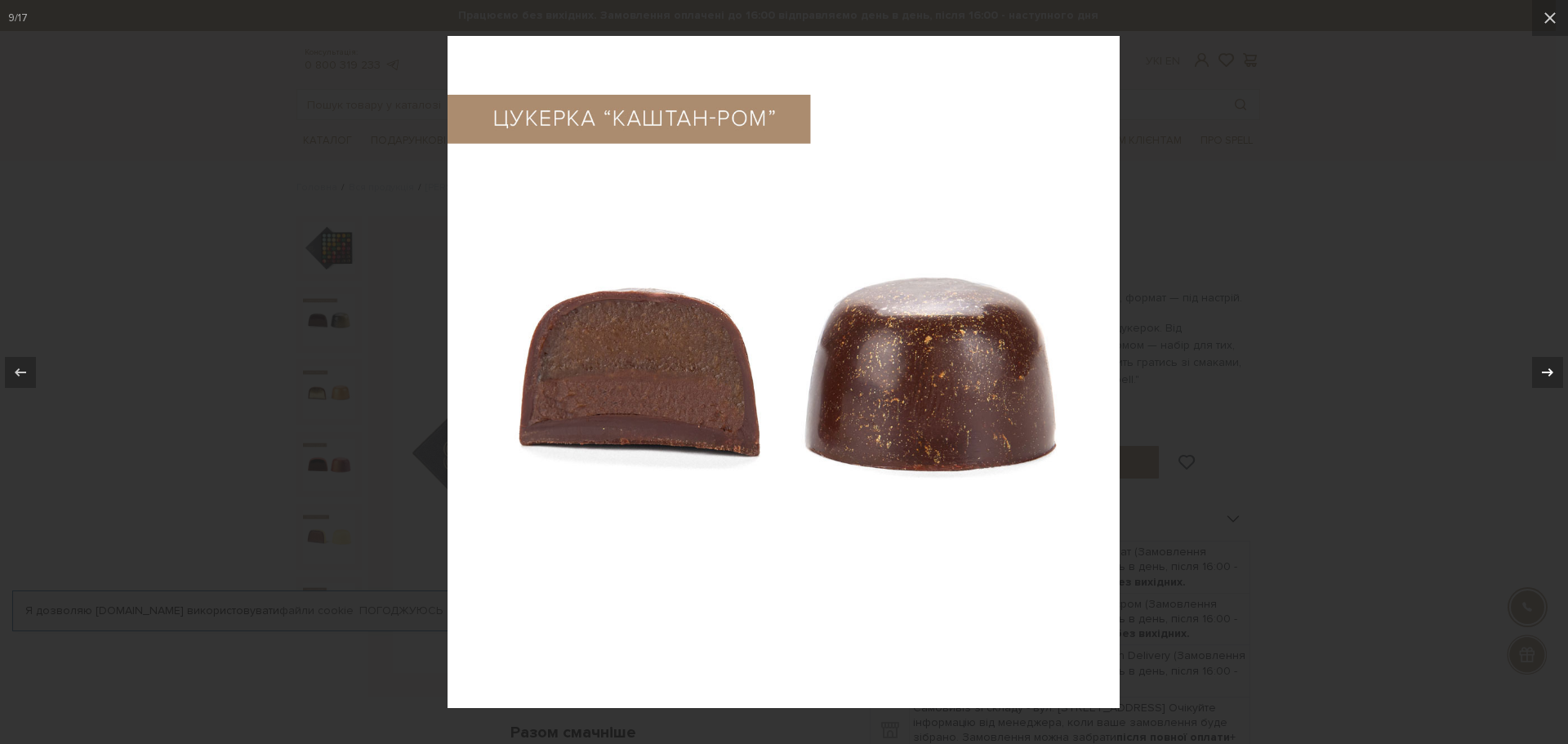
click at [1555, 362] on div at bounding box center [1548, 372] width 31 height 31
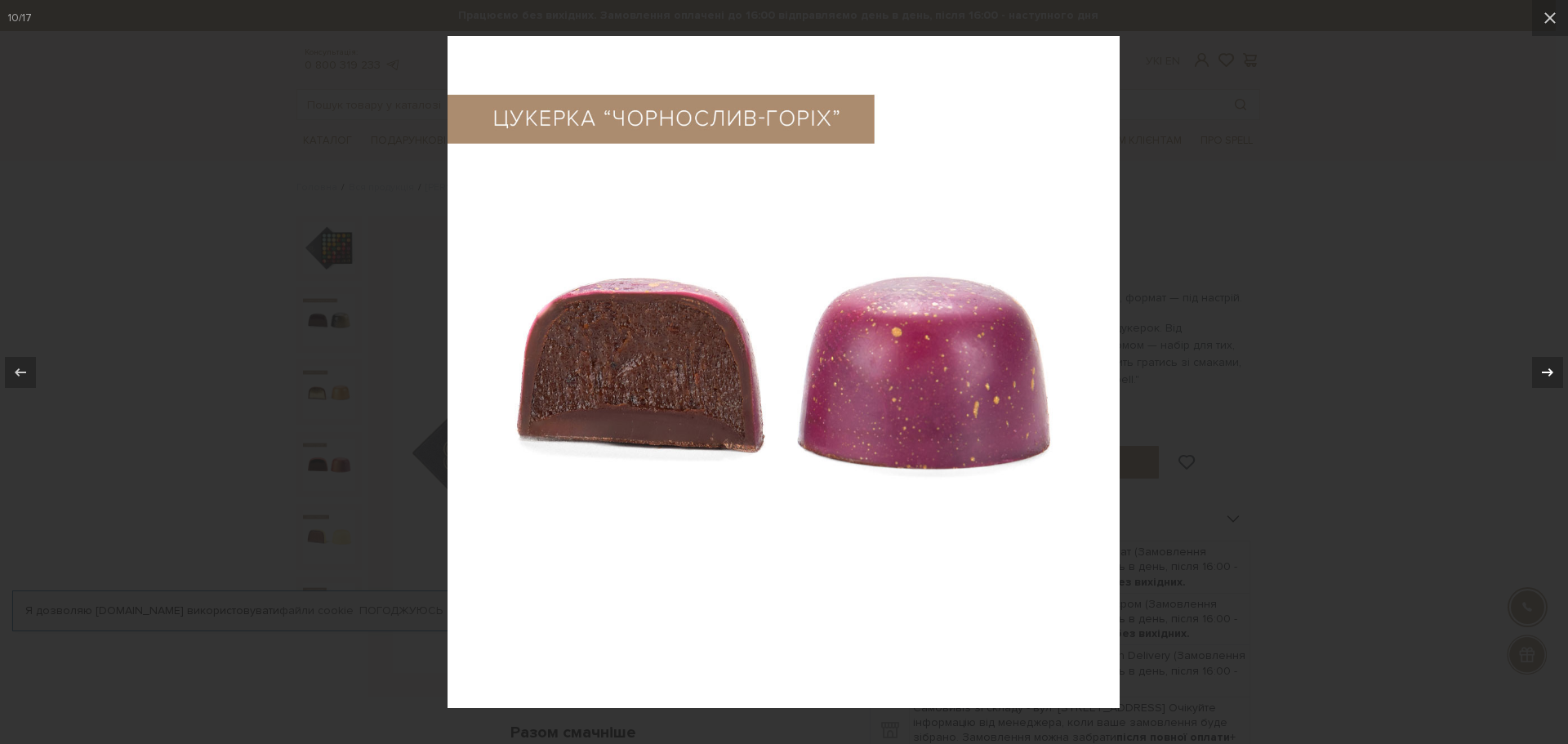
click at [1555, 362] on div at bounding box center [1548, 372] width 31 height 31
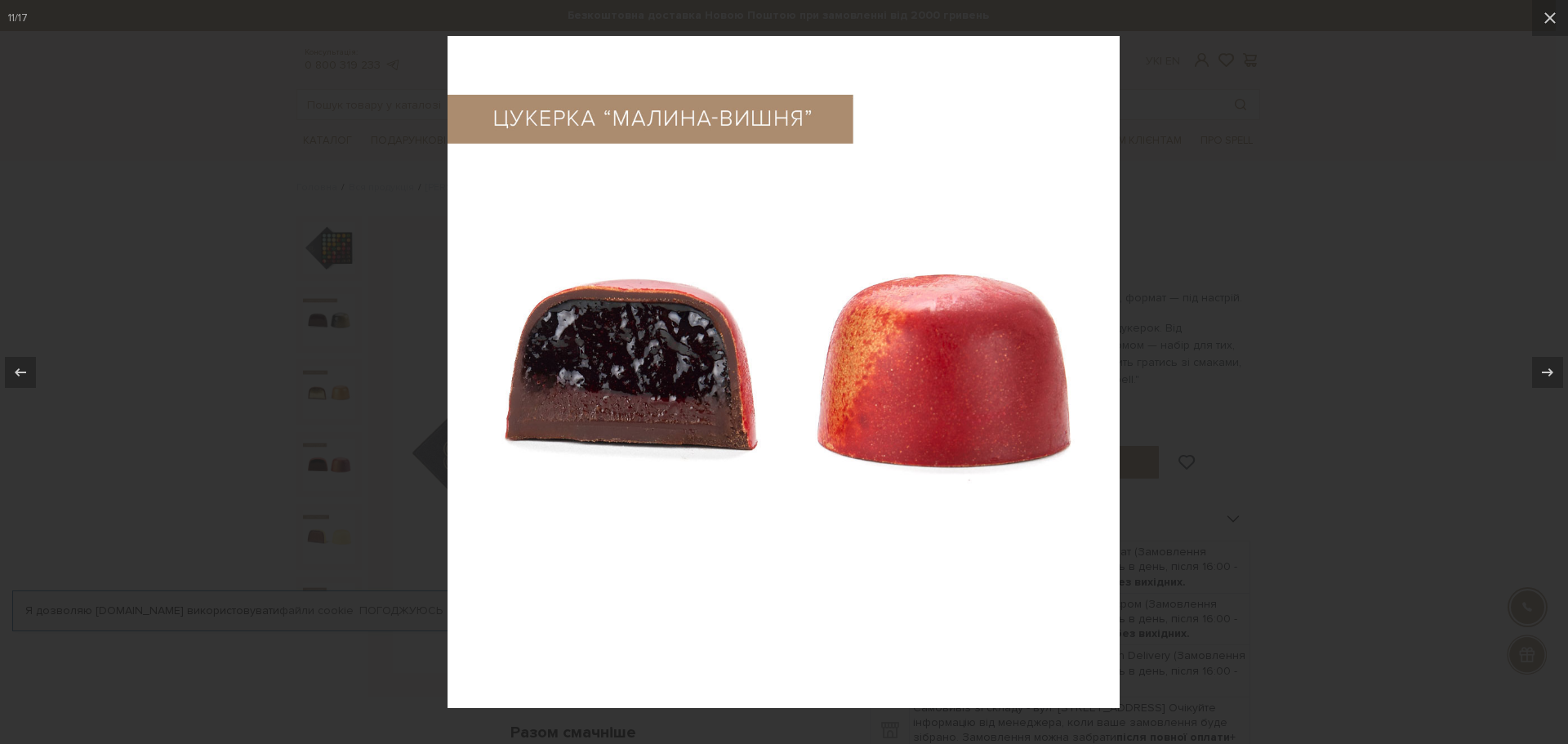
drag, startPoint x: 1562, startPoint y: 362, endPoint x: 1552, endPoint y: 458, distance: 96.5
click at [1552, 446] on div "11 / 17" at bounding box center [784, 372] width 1568 height 744
click at [1553, 458] on div at bounding box center [784, 372] width 1568 height 744
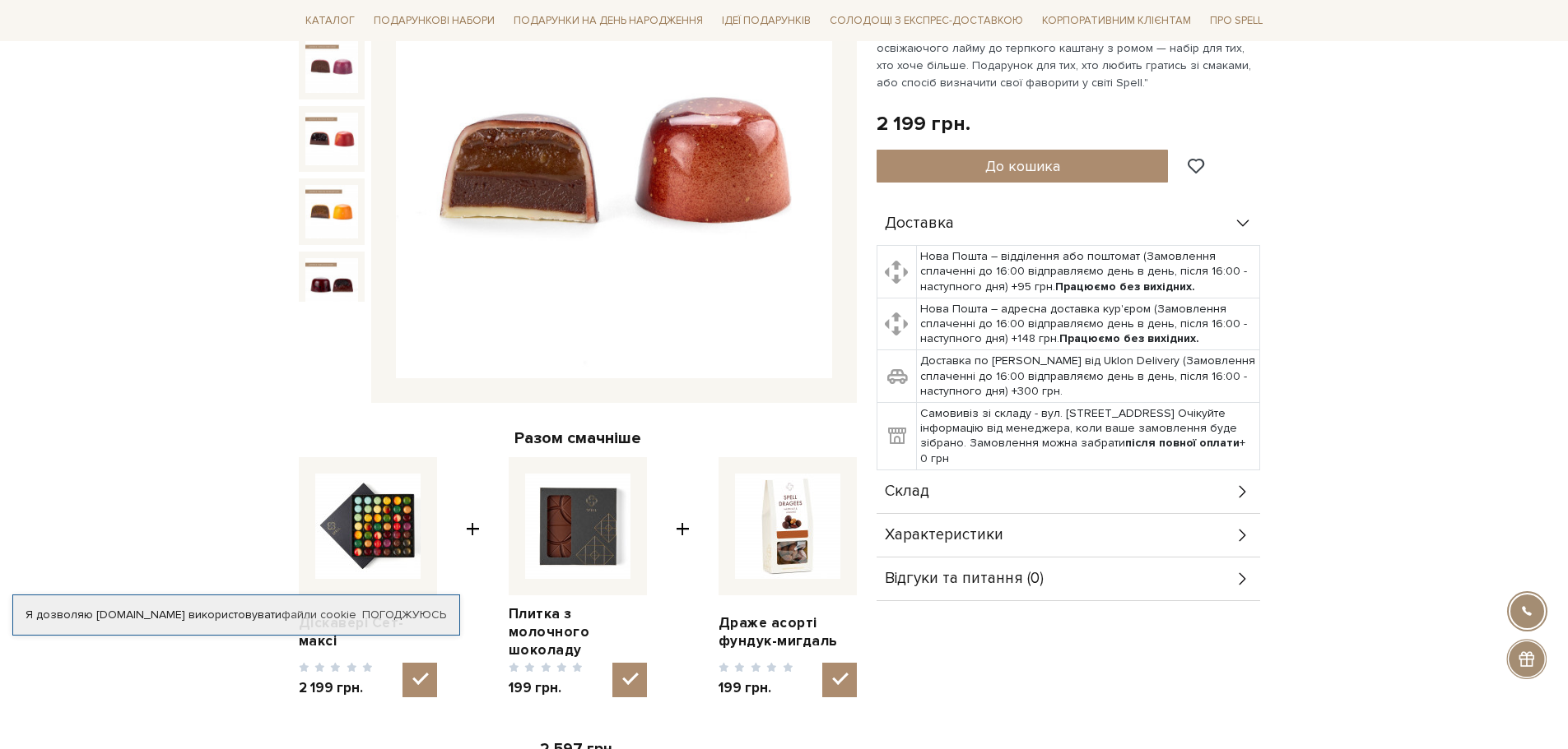
scroll to position [329, 0]
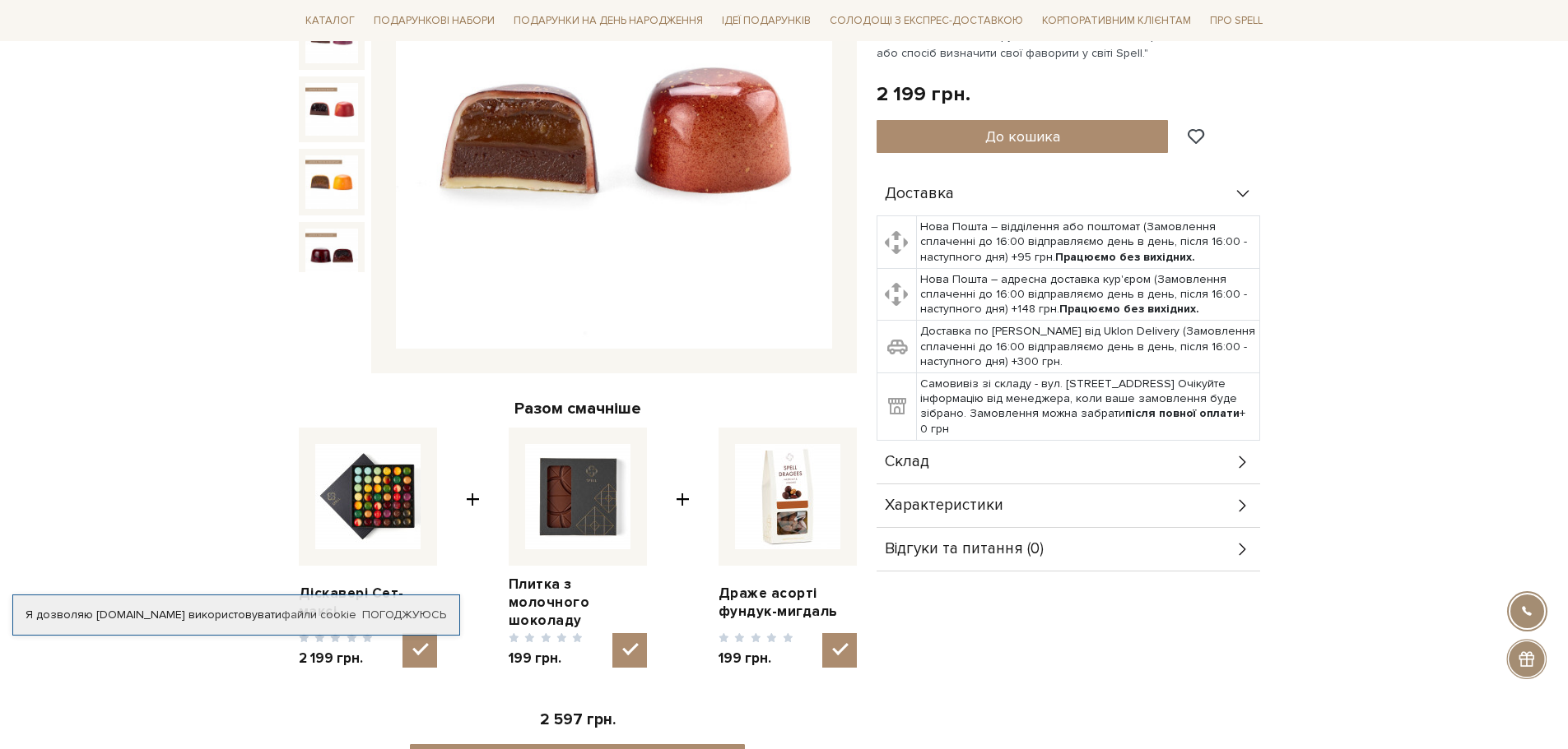
click at [328, 234] on img at bounding box center [331, 255] width 52 height 52
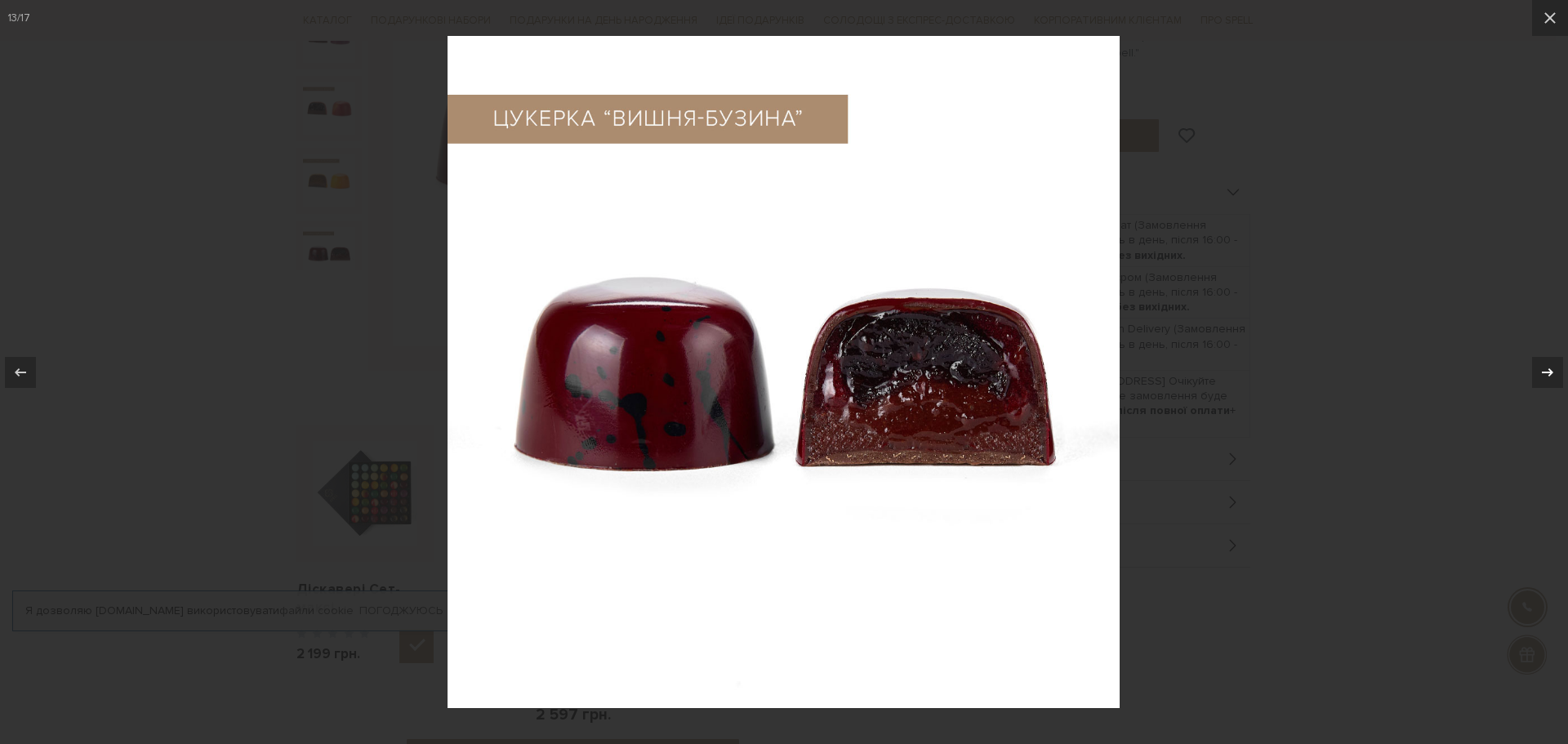
click at [1538, 358] on div at bounding box center [1548, 372] width 31 height 31
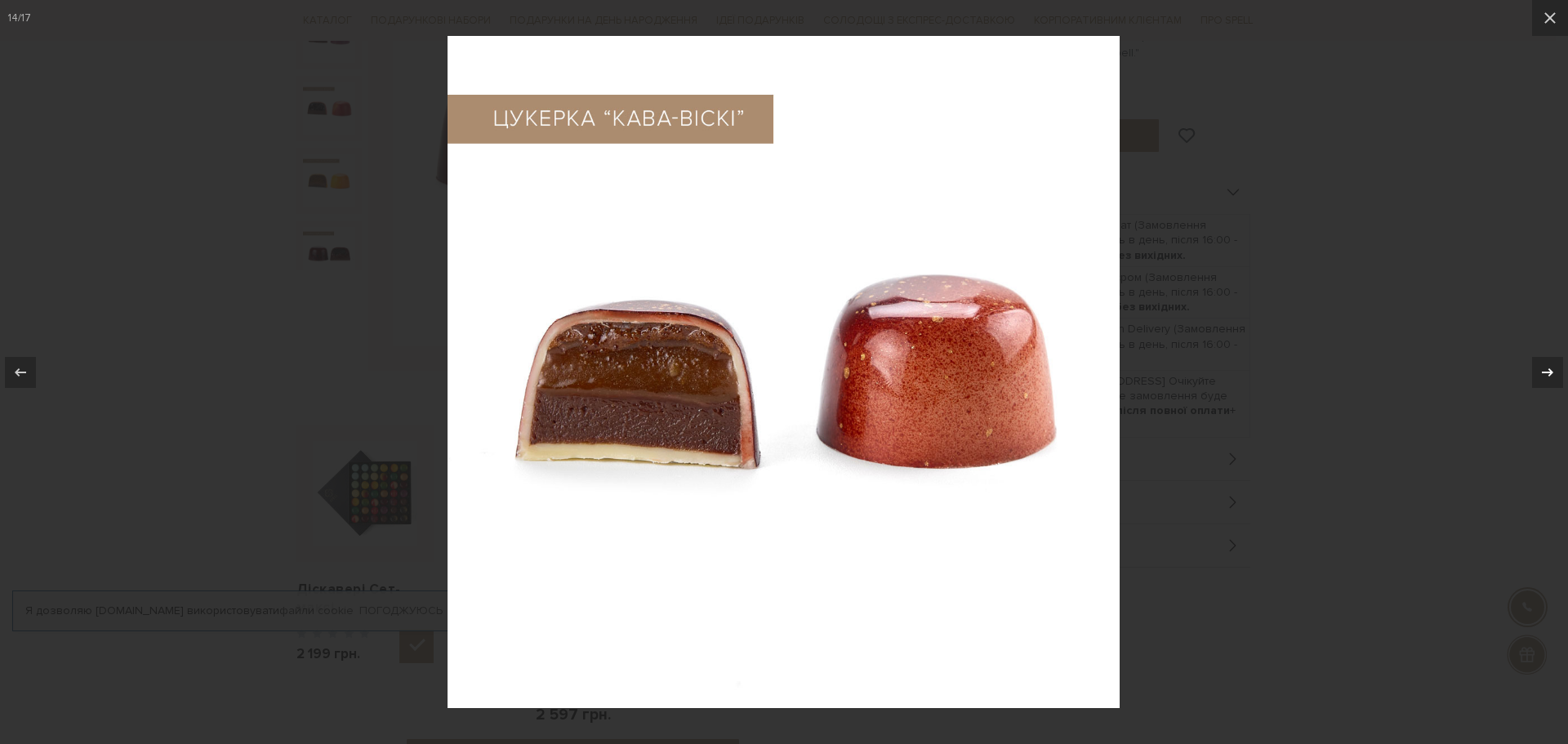
click at [1538, 358] on div at bounding box center [1548, 372] width 31 height 31
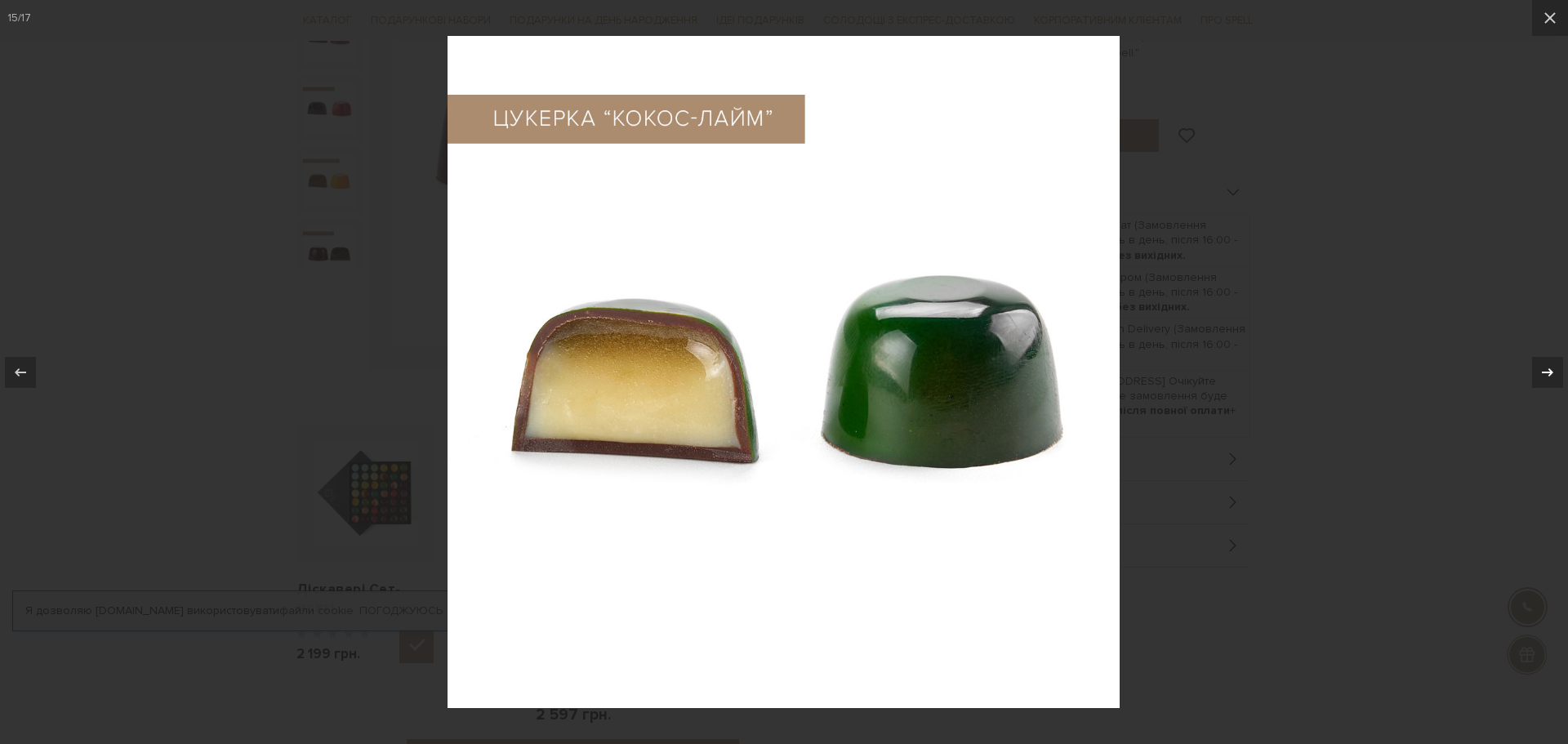
click at [1538, 358] on div at bounding box center [1548, 372] width 31 height 31
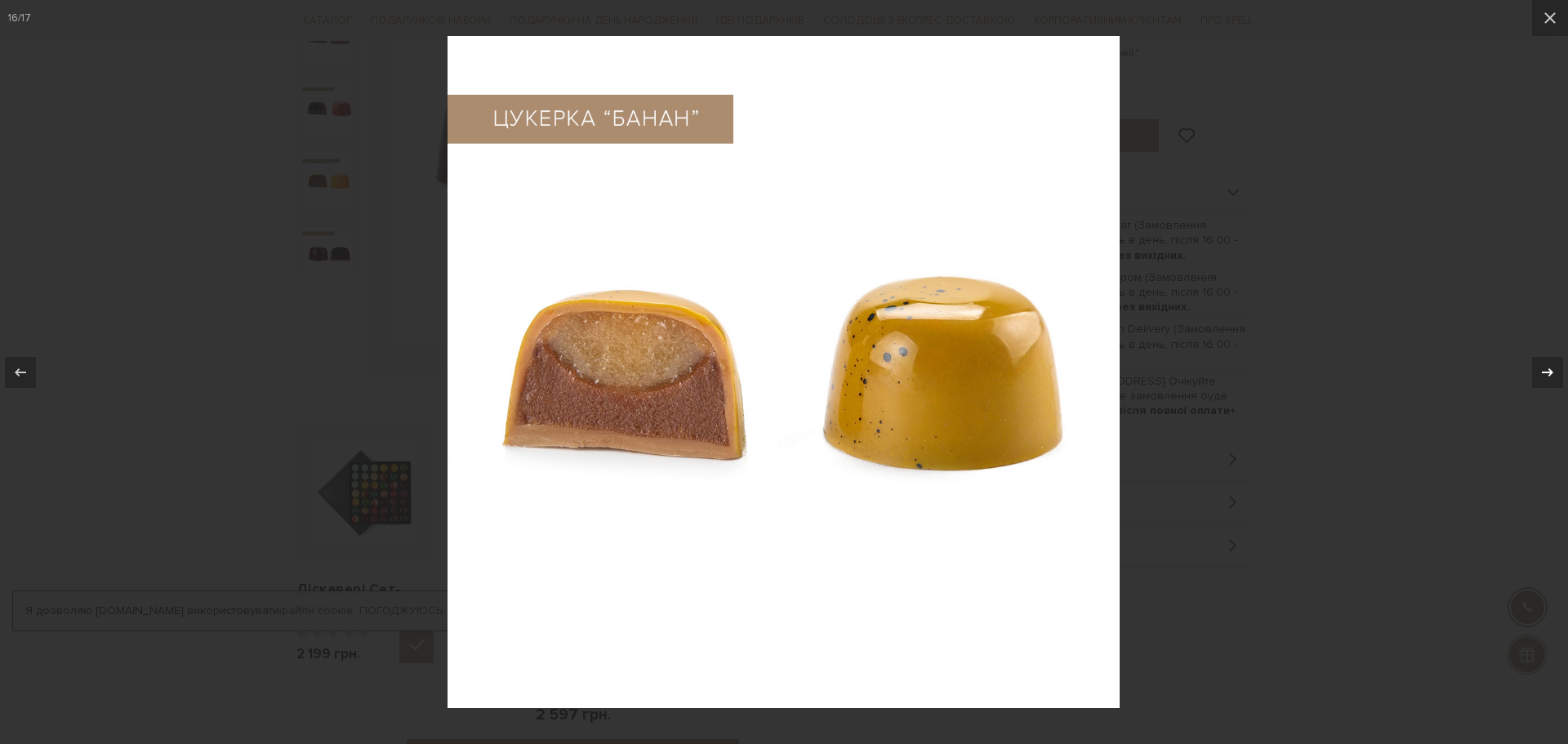
click at [1538, 358] on div at bounding box center [1548, 372] width 31 height 31
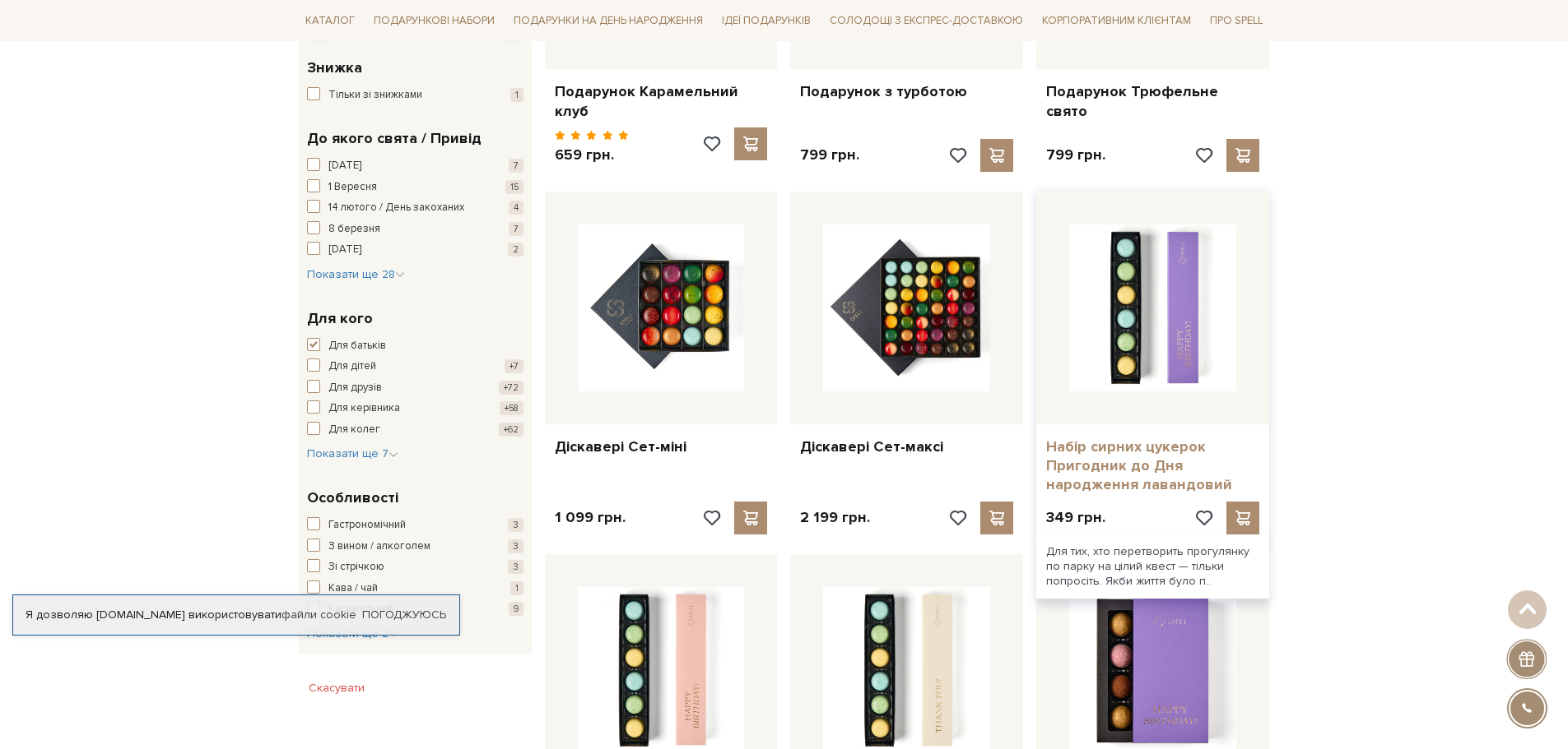
scroll to position [477, 0]
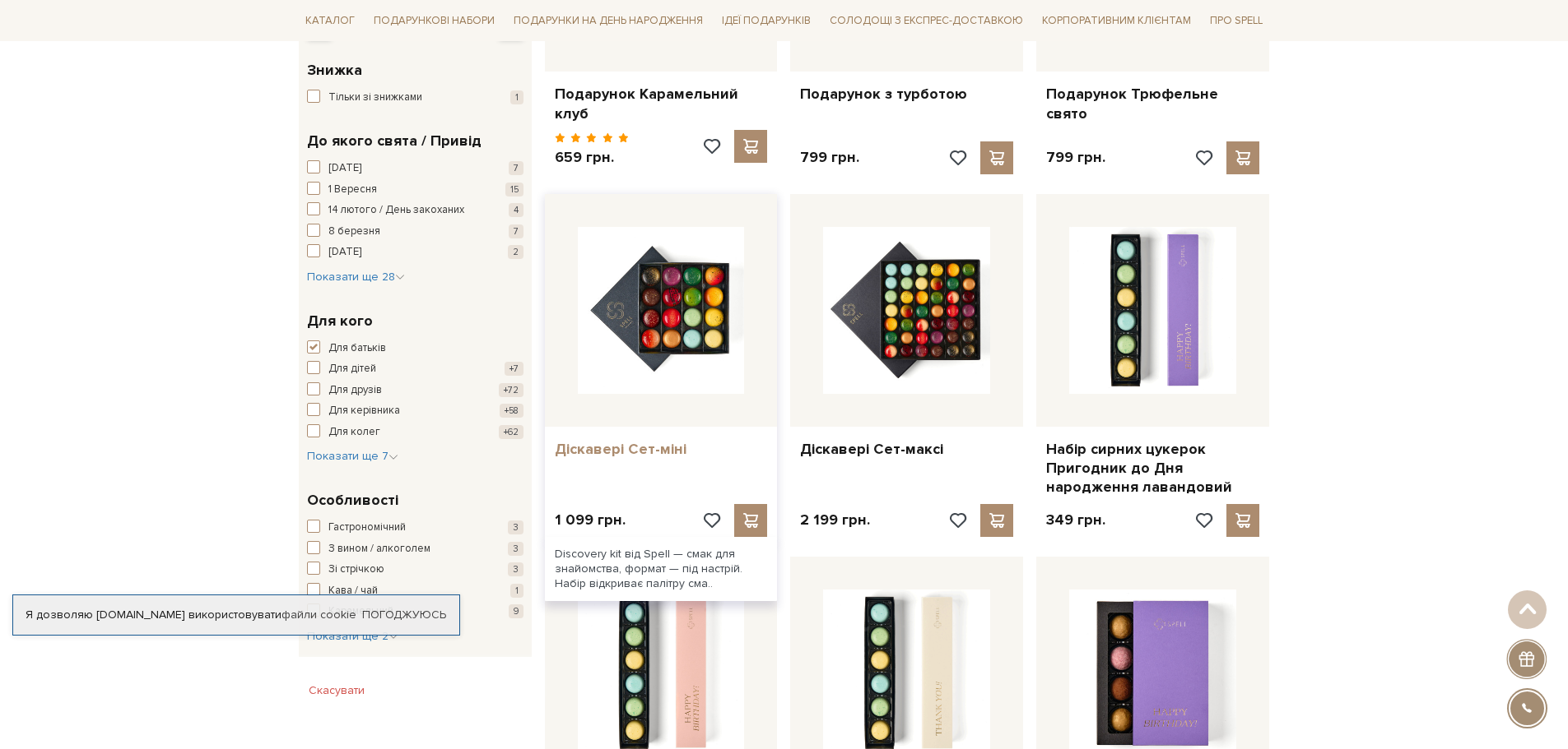
click at [657, 440] on link "Діскавері Сет-міні" at bounding box center [661, 450] width 213 height 19
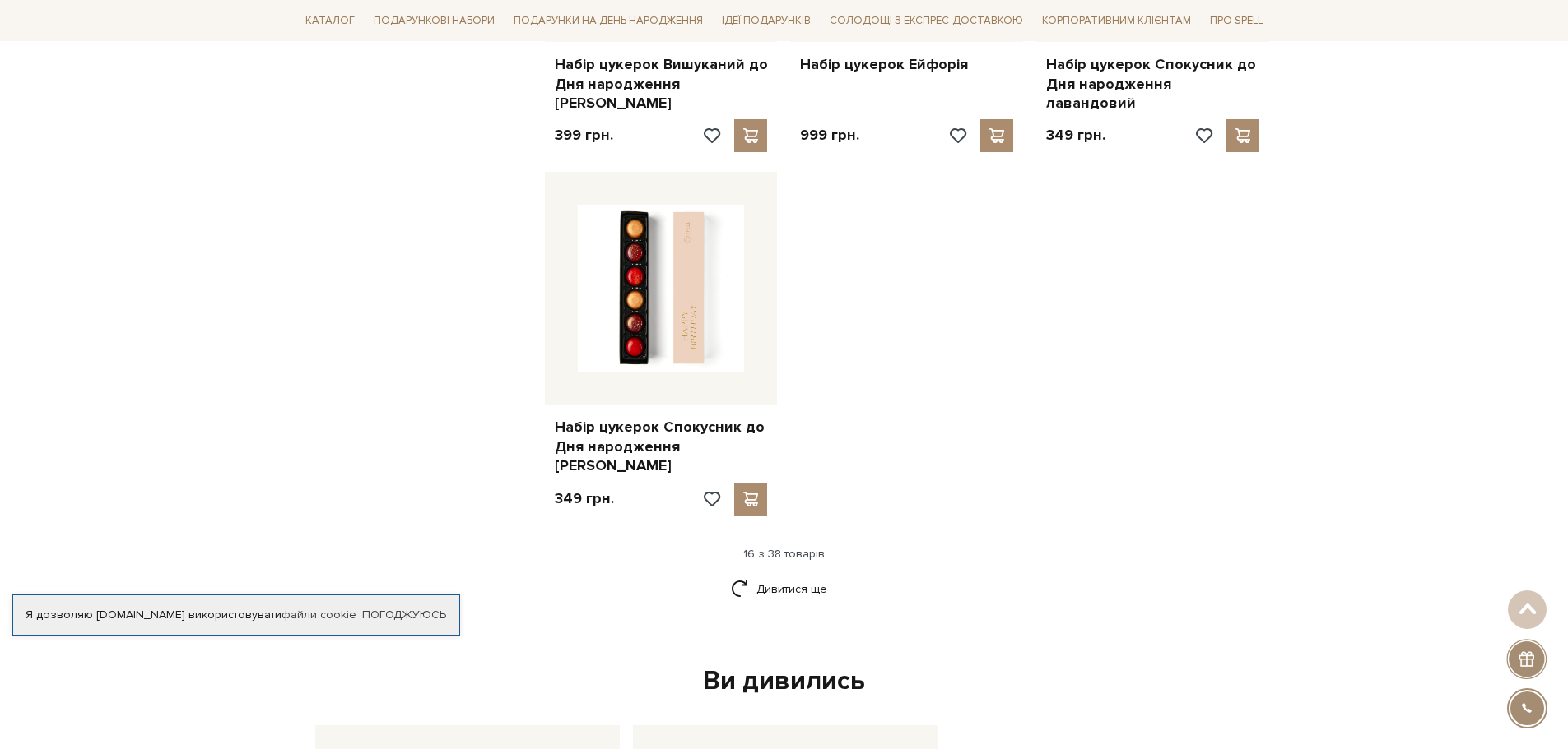
scroll to position [2001, 0]
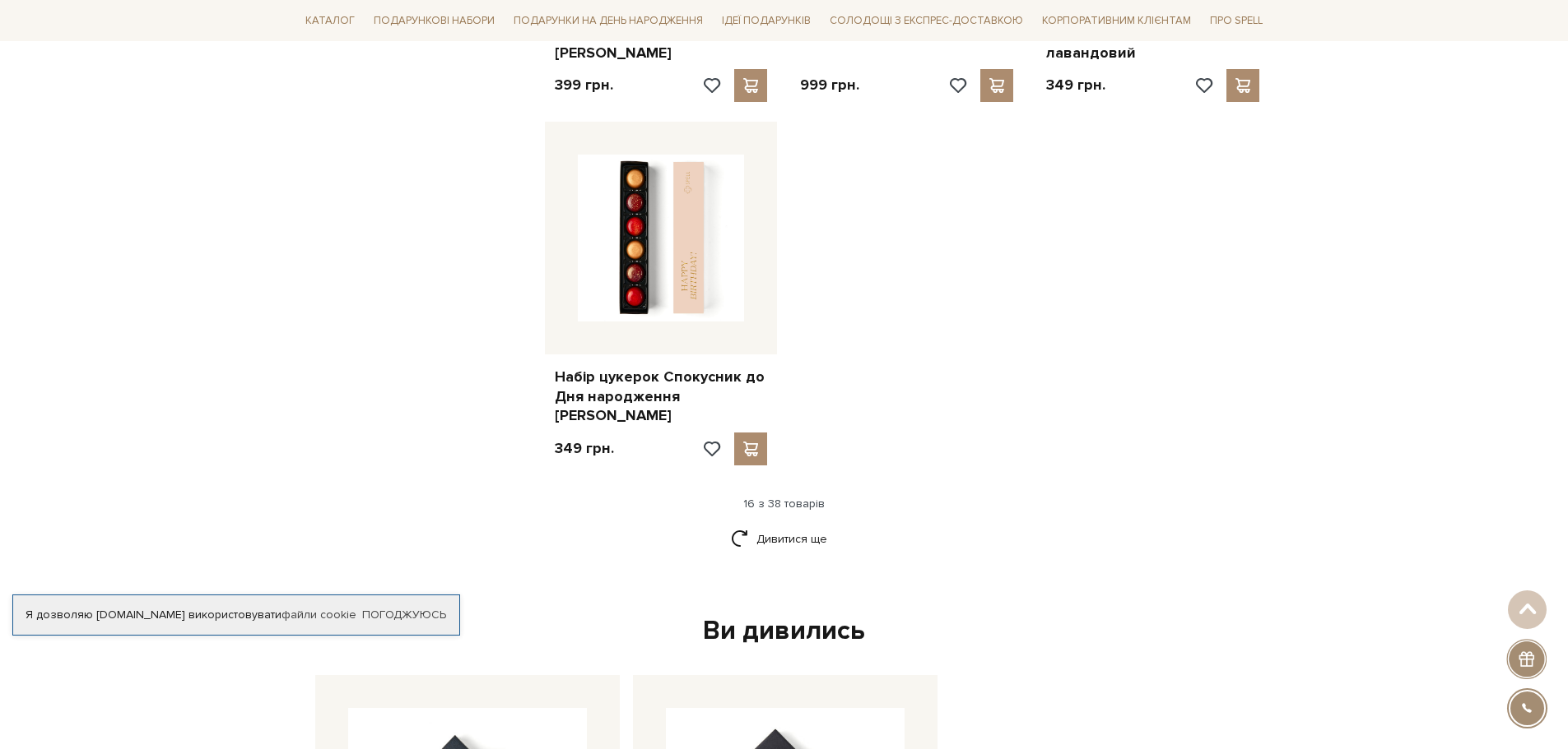
click at [804, 524] on div "Дивитися ще" at bounding box center [784, 549] width 985 height 49
click at [797, 524] on link "Дивитися ще" at bounding box center [784, 538] width 107 height 29
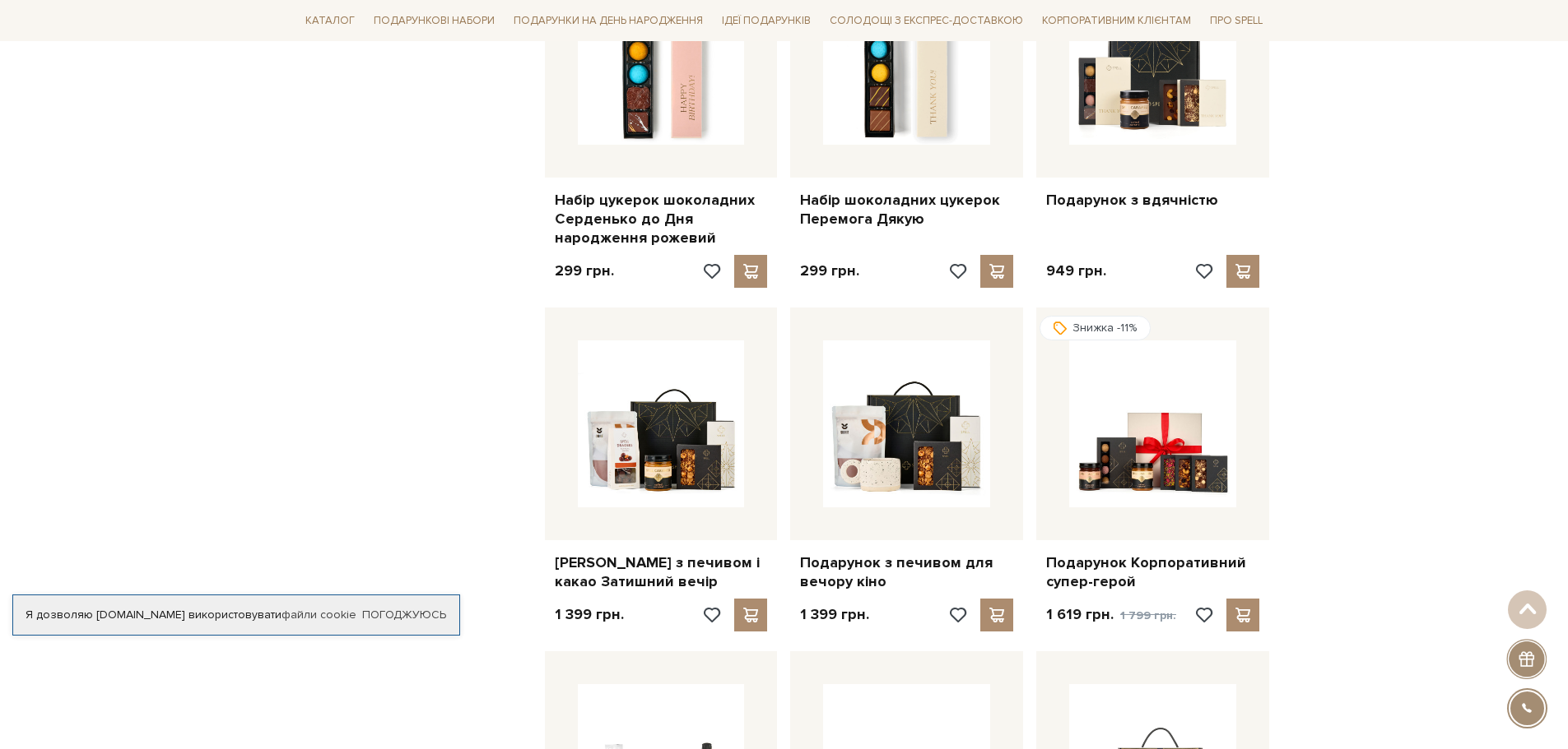
scroll to position [2494, 0]
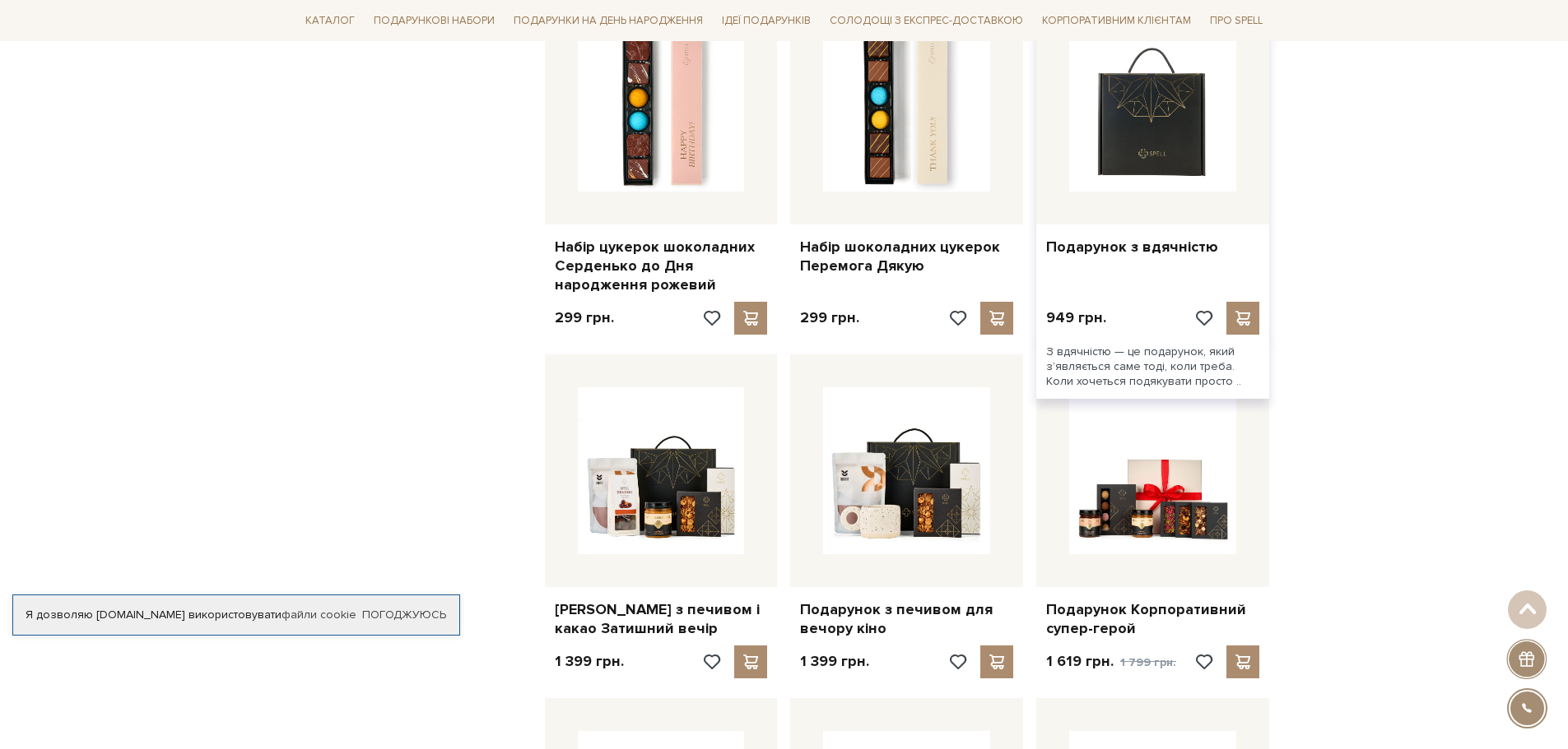
click at [1127, 137] on img at bounding box center [1153, 107] width 167 height 167
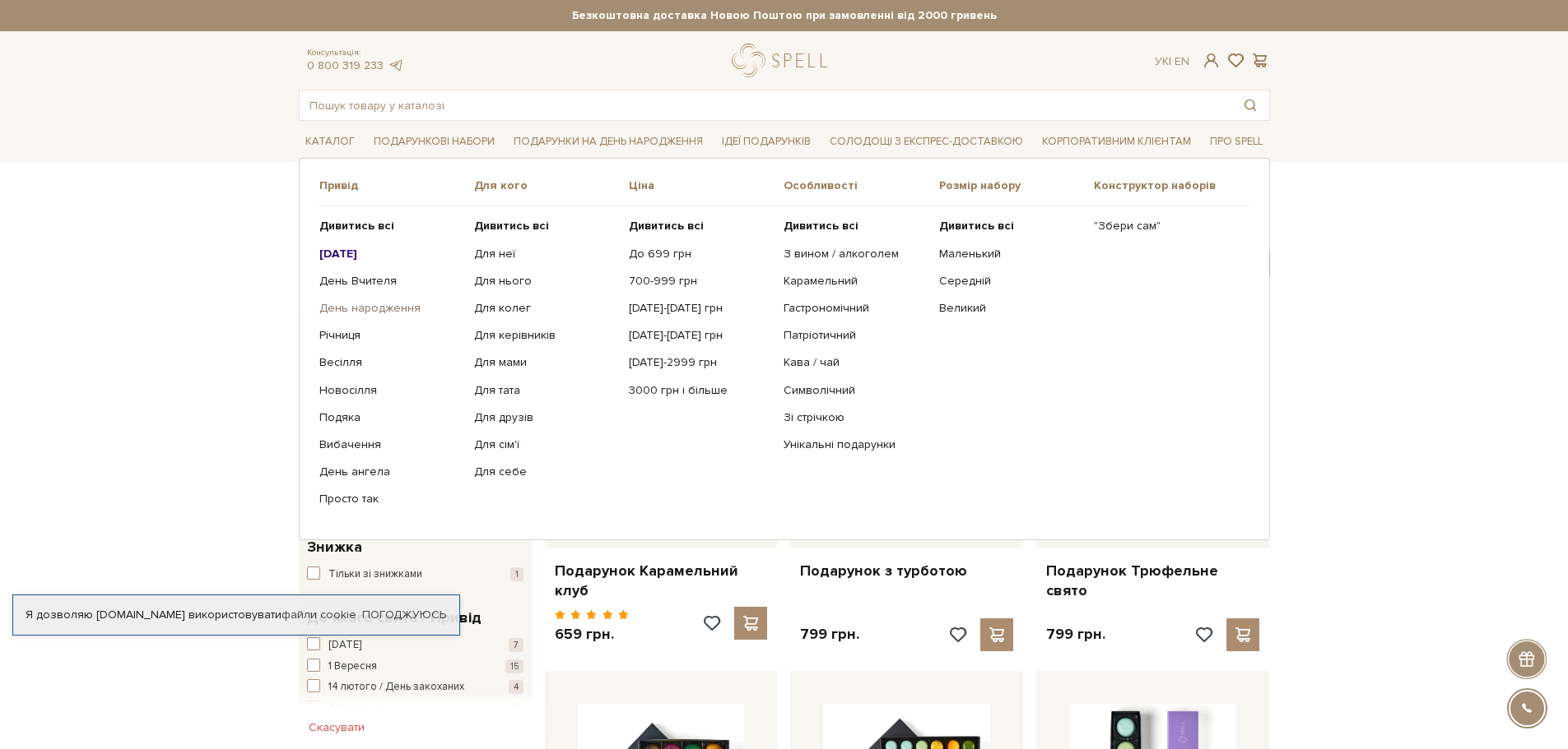
click at [368, 312] on link "День народження" at bounding box center [390, 308] width 143 height 15
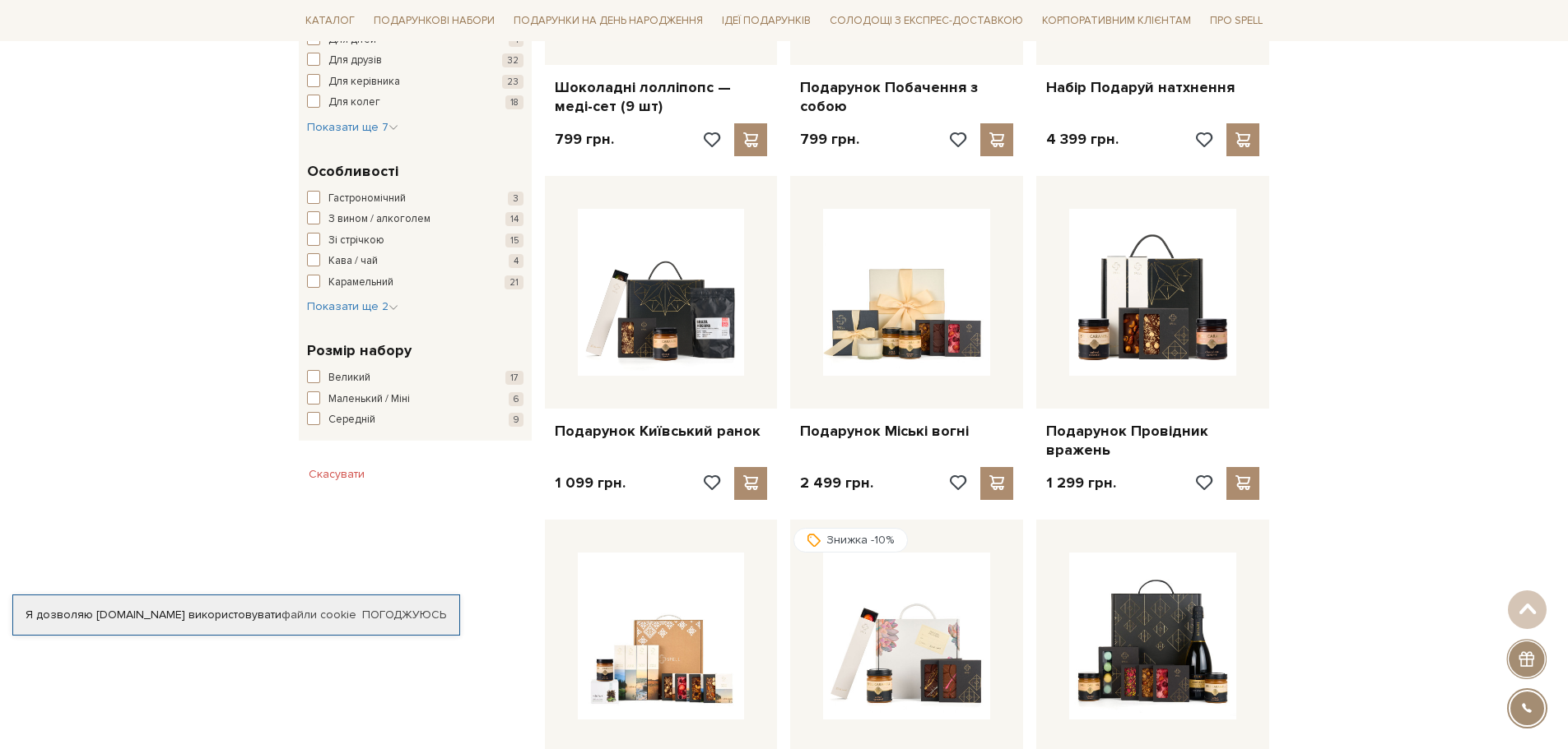
scroll to position [836, 0]
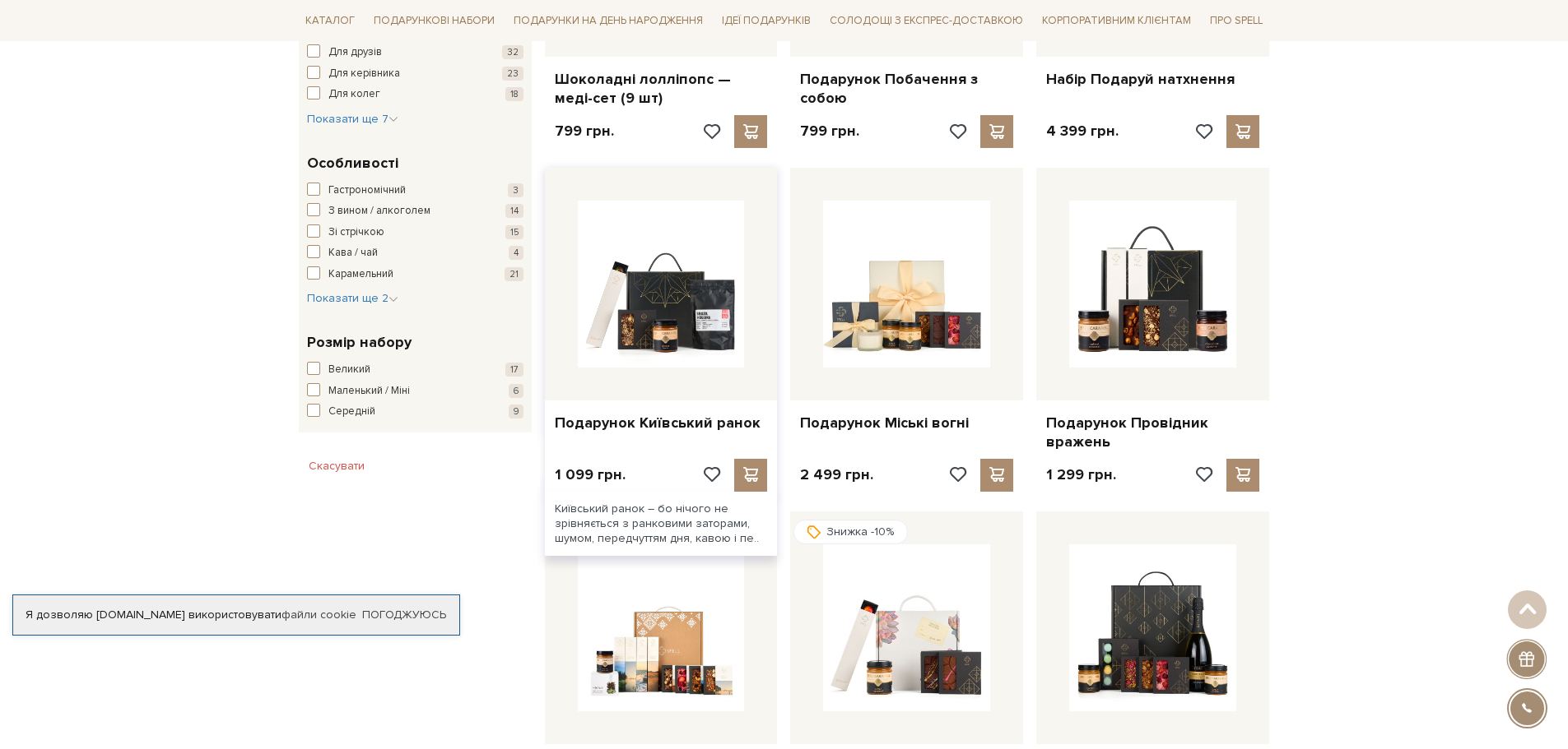
click at [699, 371] on div at bounding box center [661, 284] width 233 height 232
click at [652, 429] on link "Подарунок Київський ранок" at bounding box center [661, 423] width 213 height 19
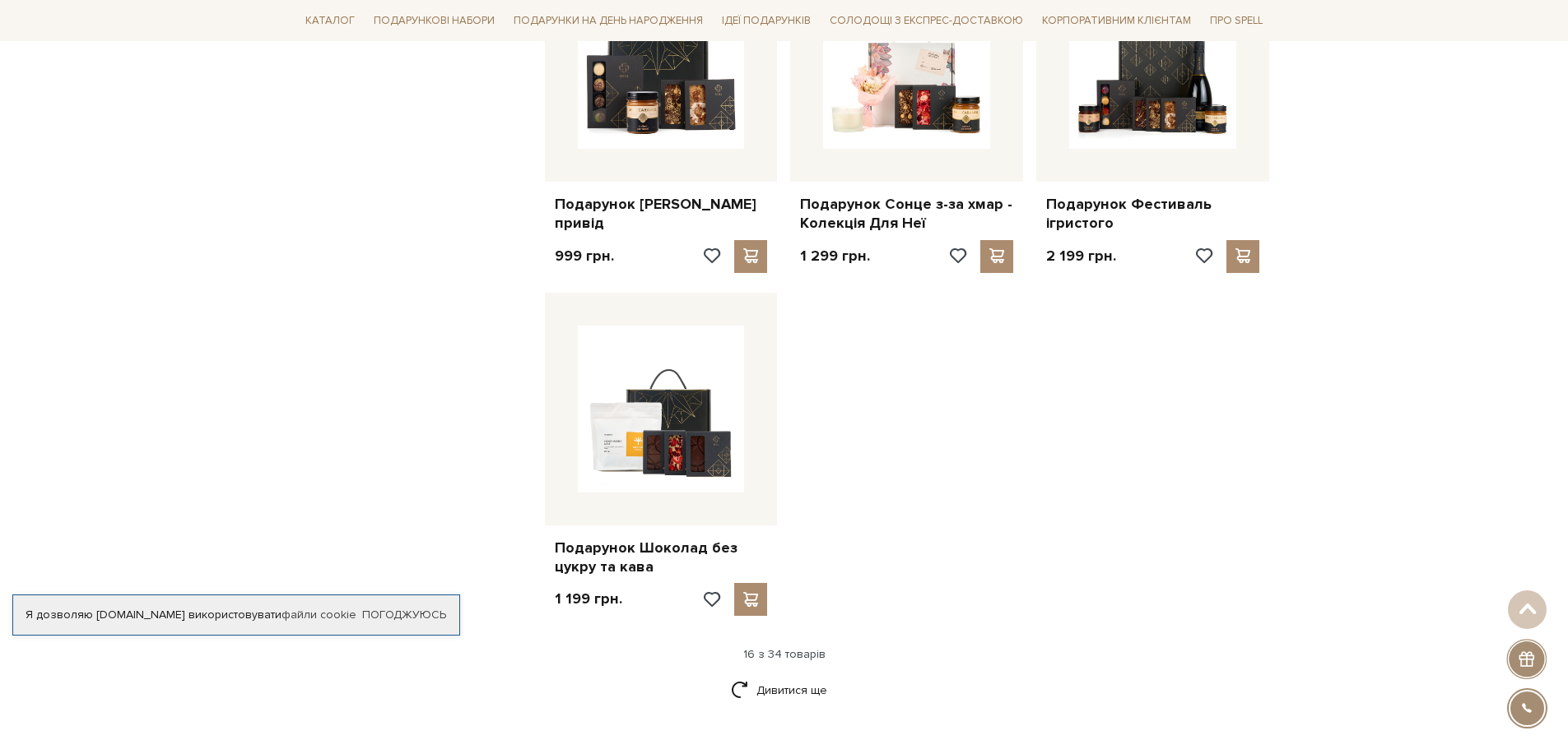
scroll to position [1823, 0]
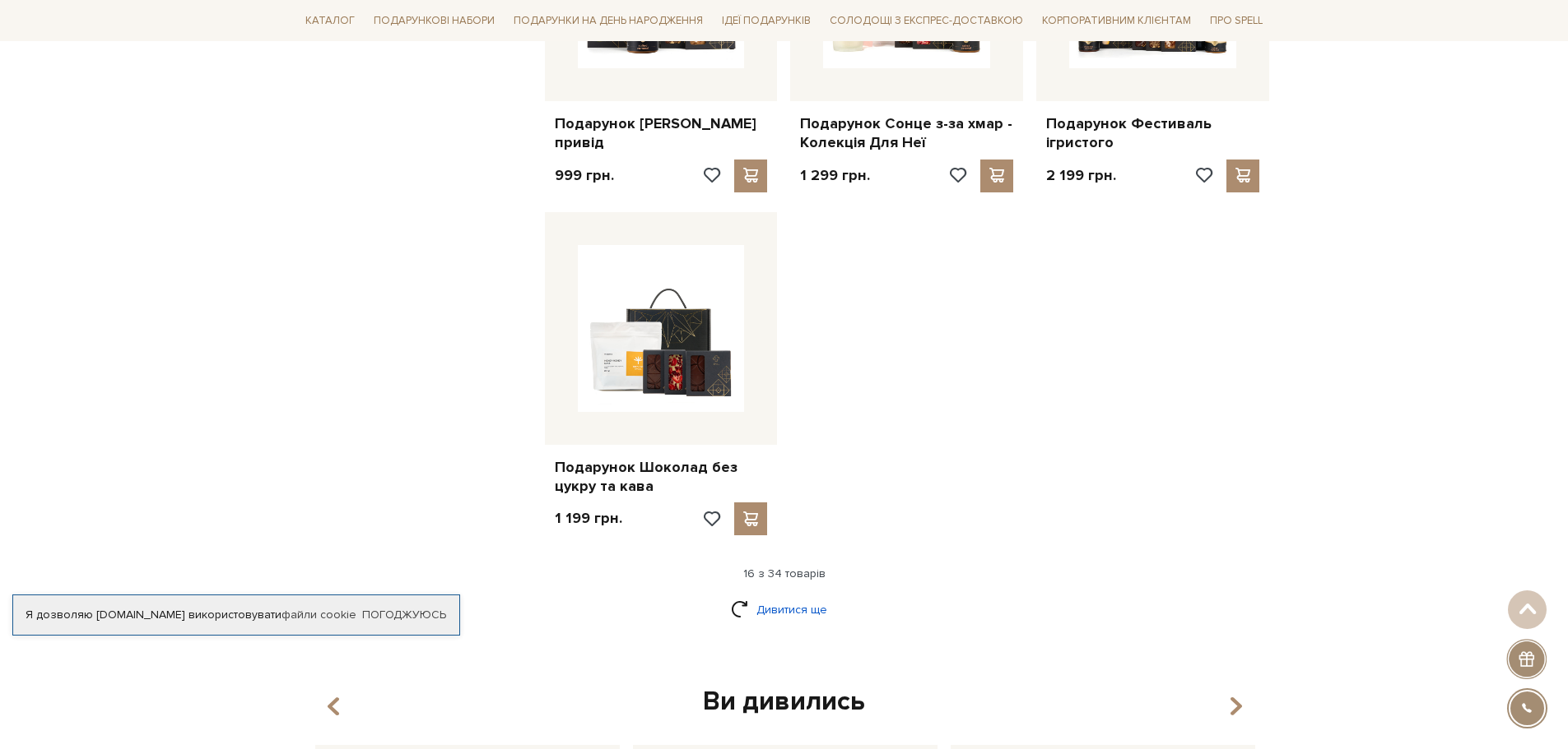
click at [790, 614] on link "Дивитися ще" at bounding box center [784, 609] width 107 height 29
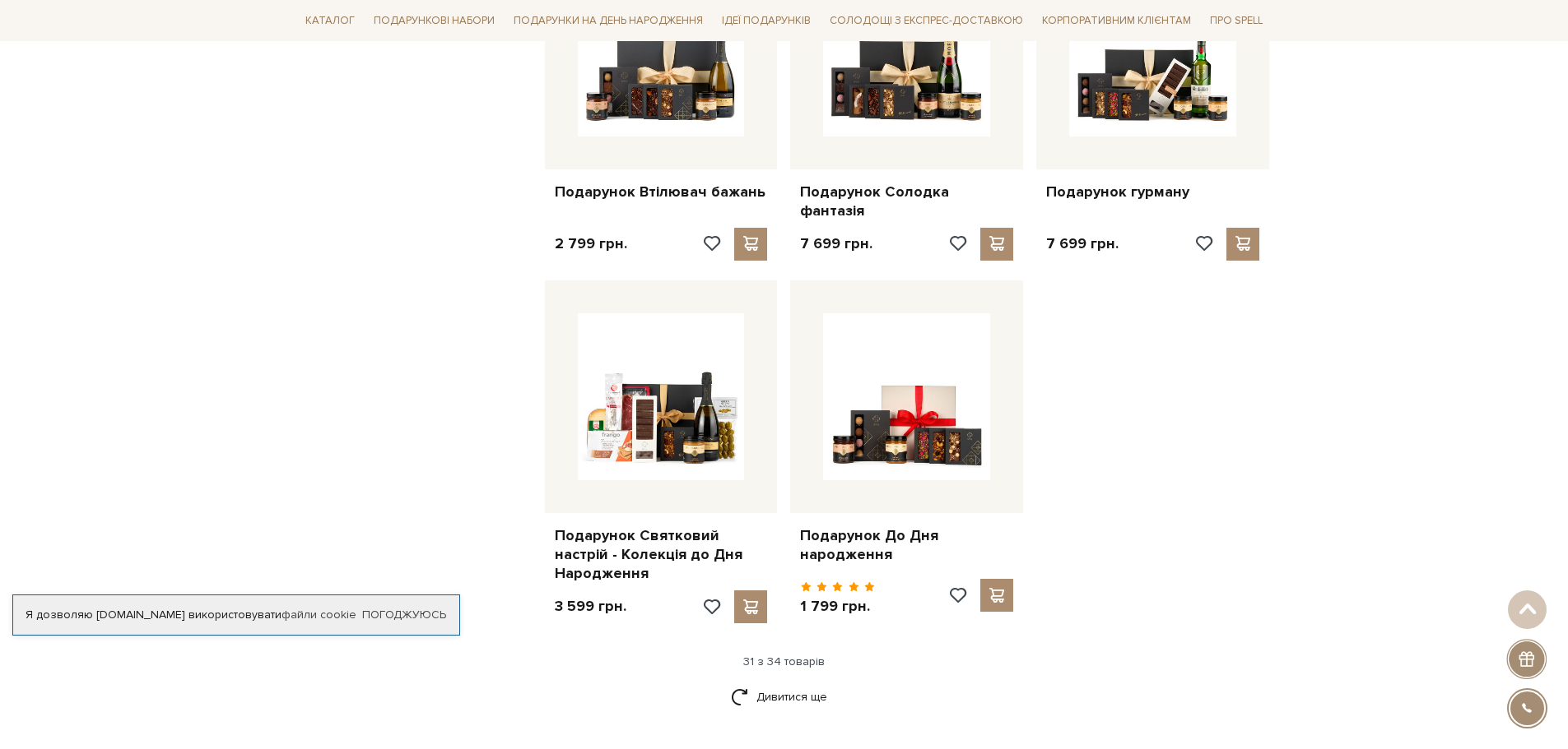
scroll to position [3486, 0]
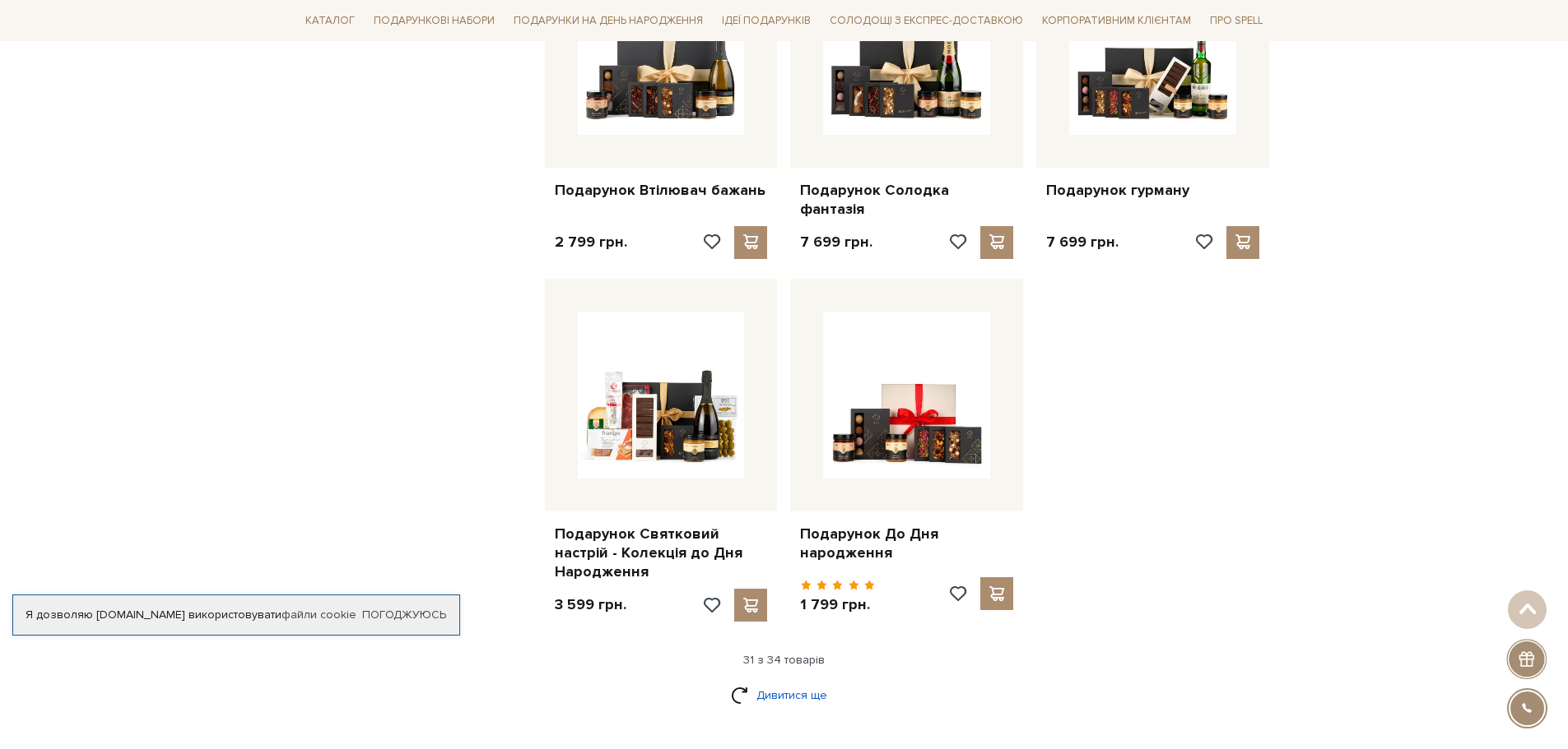
click at [791, 681] on link "Дивитися ще" at bounding box center [784, 695] width 107 height 29
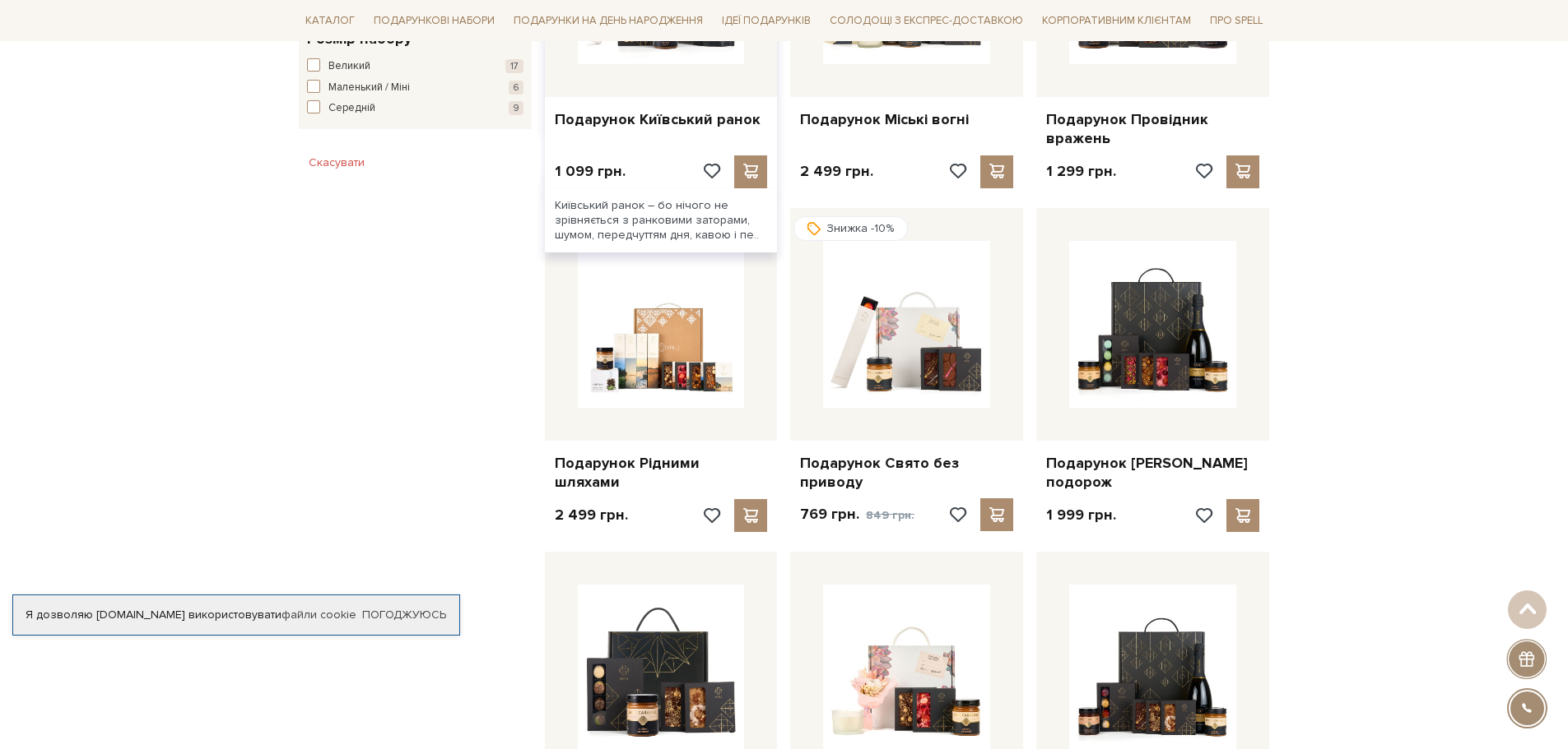
scroll to position [936, 0]
